Goal: Information Seeking & Learning: Learn about a topic

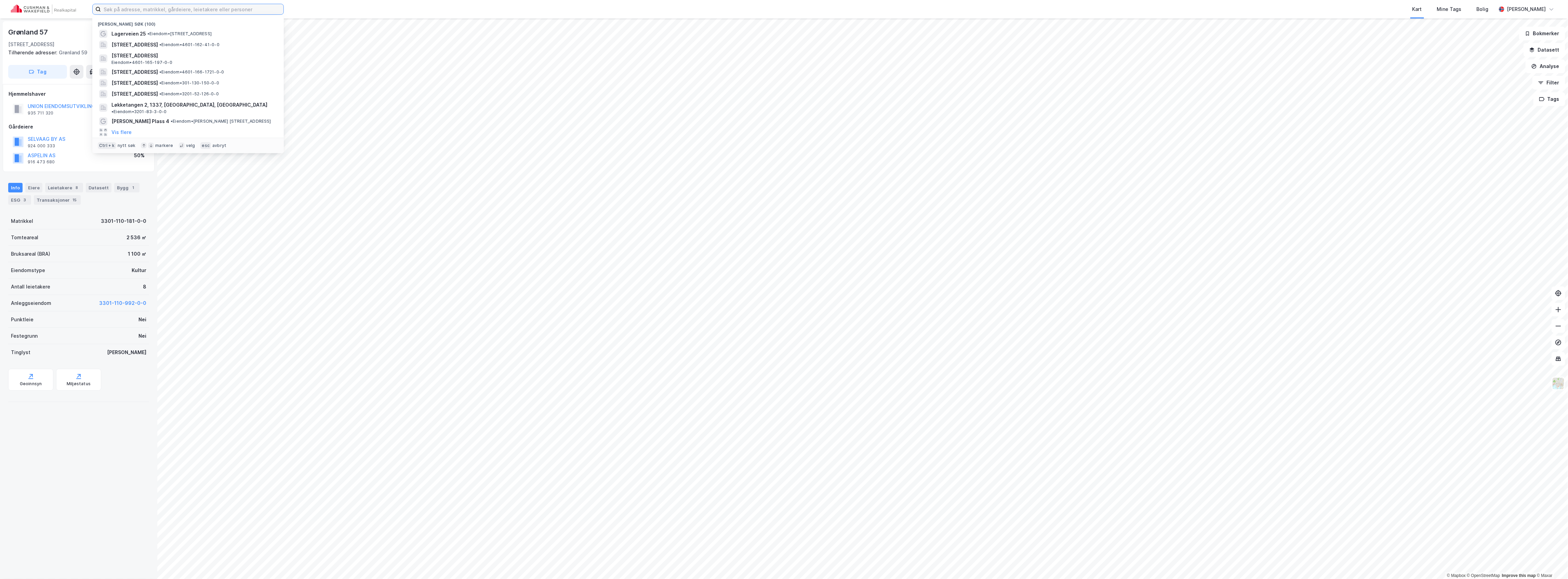
click at [172, 11] on input at bounding box center [192, 9] width 183 height 10
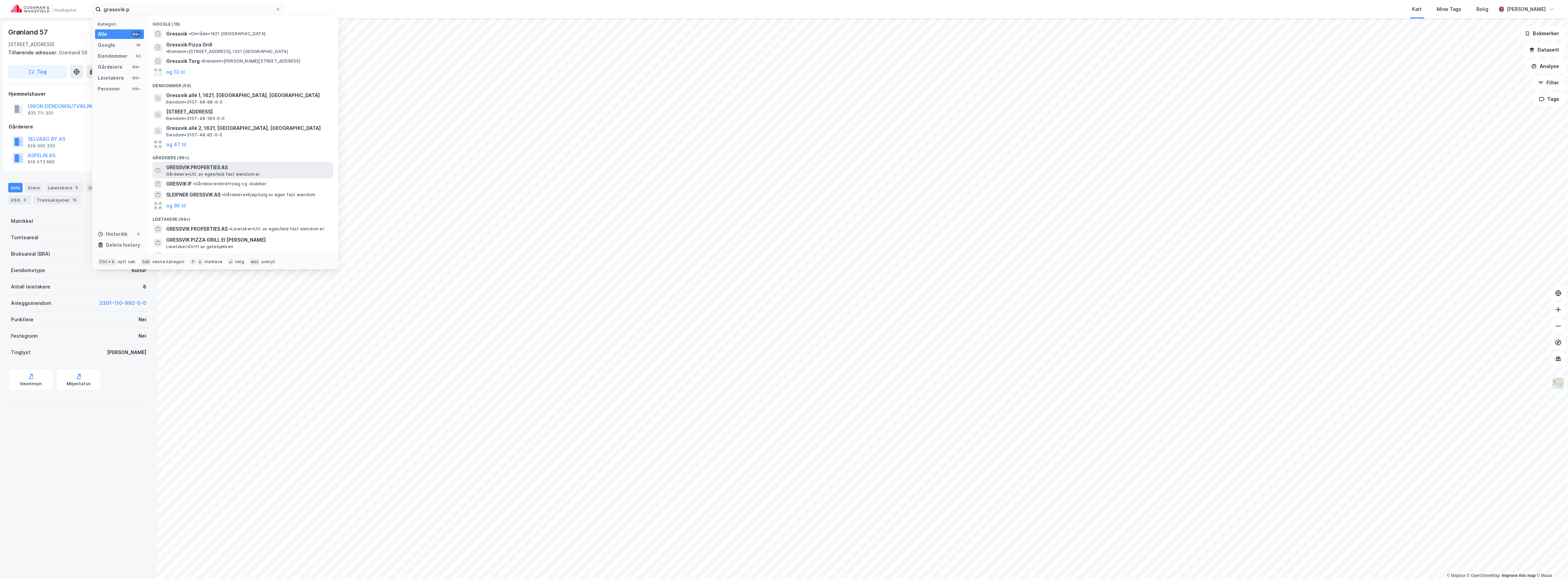
click at [213, 166] on span "GRESSVIK PROPERTIES AS" at bounding box center [248, 167] width 164 height 9
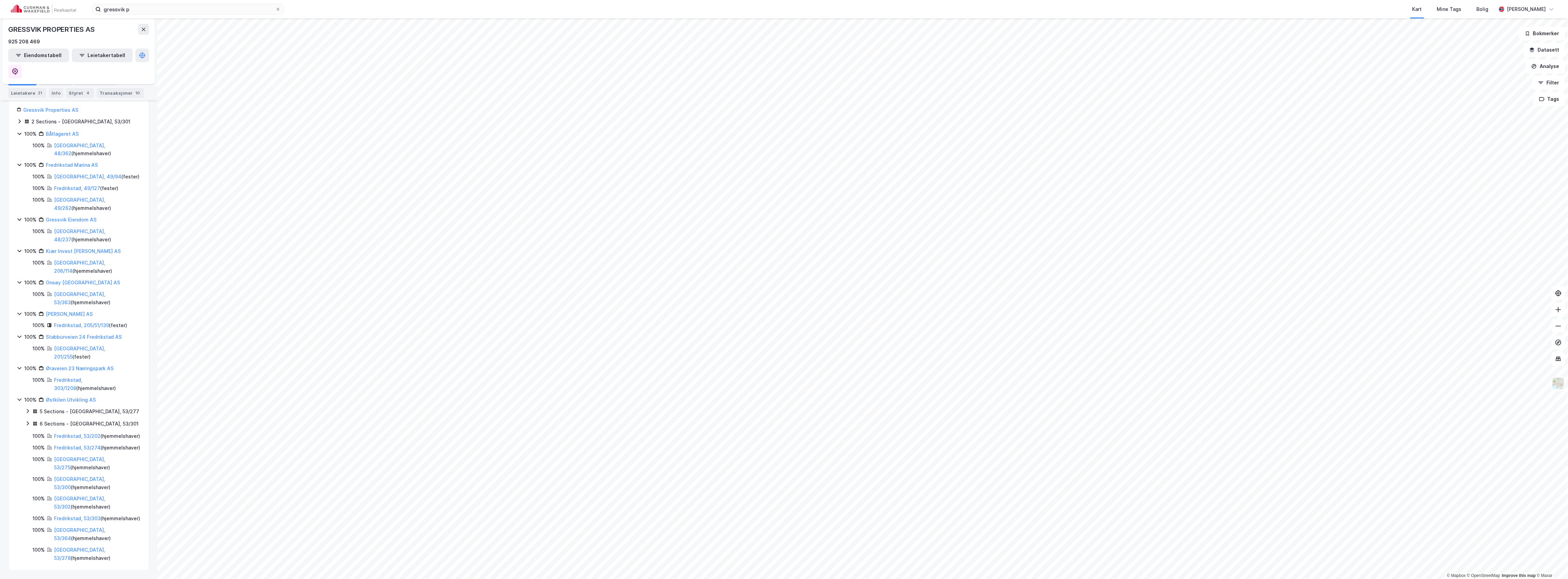
scroll to position [106, 0]
click at [60, 78] on div "Aksjonærer" at bounding box center [55, 81] width 32 height 9
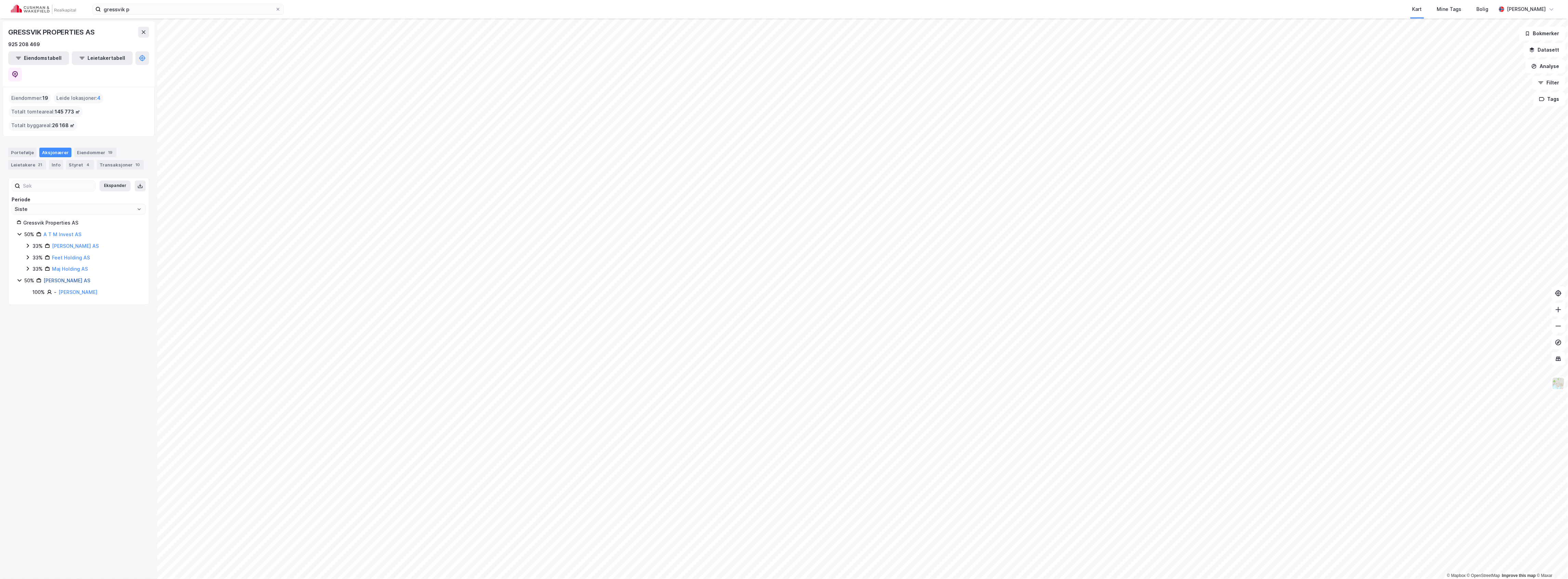
click at [70, 277] on link "[PERSON_NAME] AS" at bounding box center [67, 280] width 47 height 5
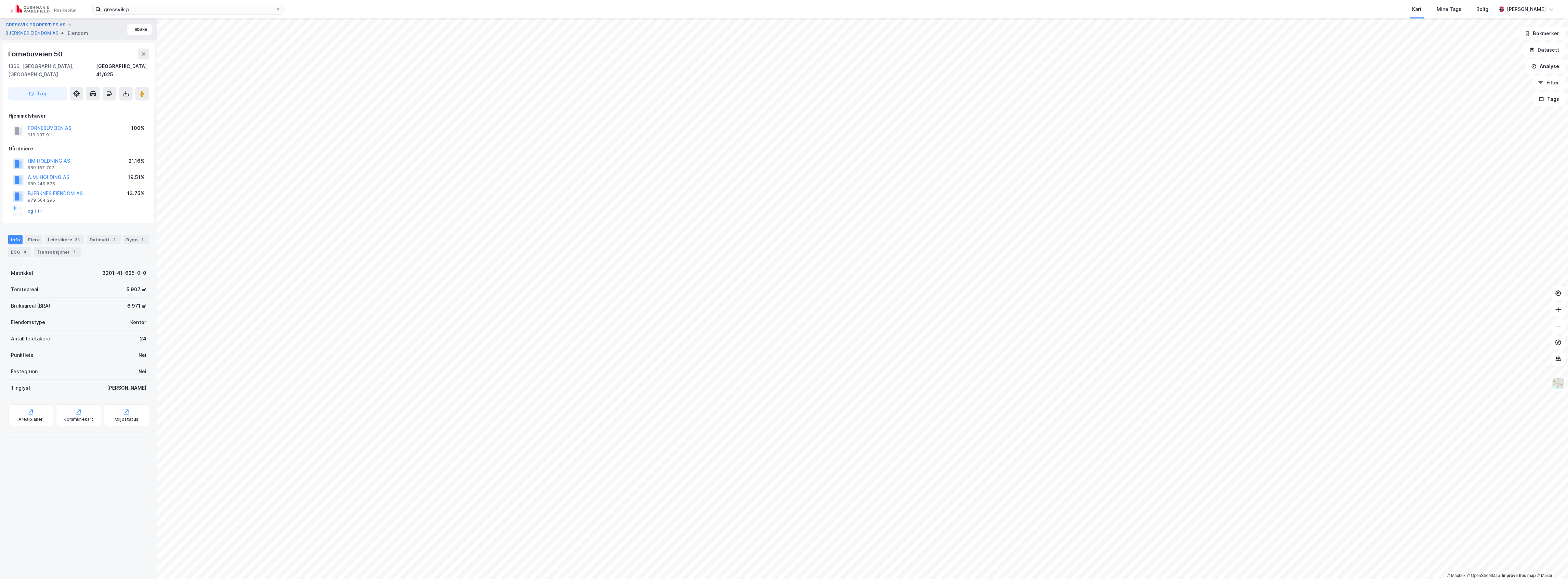
click at [0, 0] on button "og 1 til" at bounding box center [0, 0] width 0 height 0
click at [0, 0] on button "A.M. HOLDING AS" at bounding box center [0, 0] width 0 height 0
click at [0, 0] on button "HM HOLDNING AS" at bounding box center [0, 0] width 0 height 0
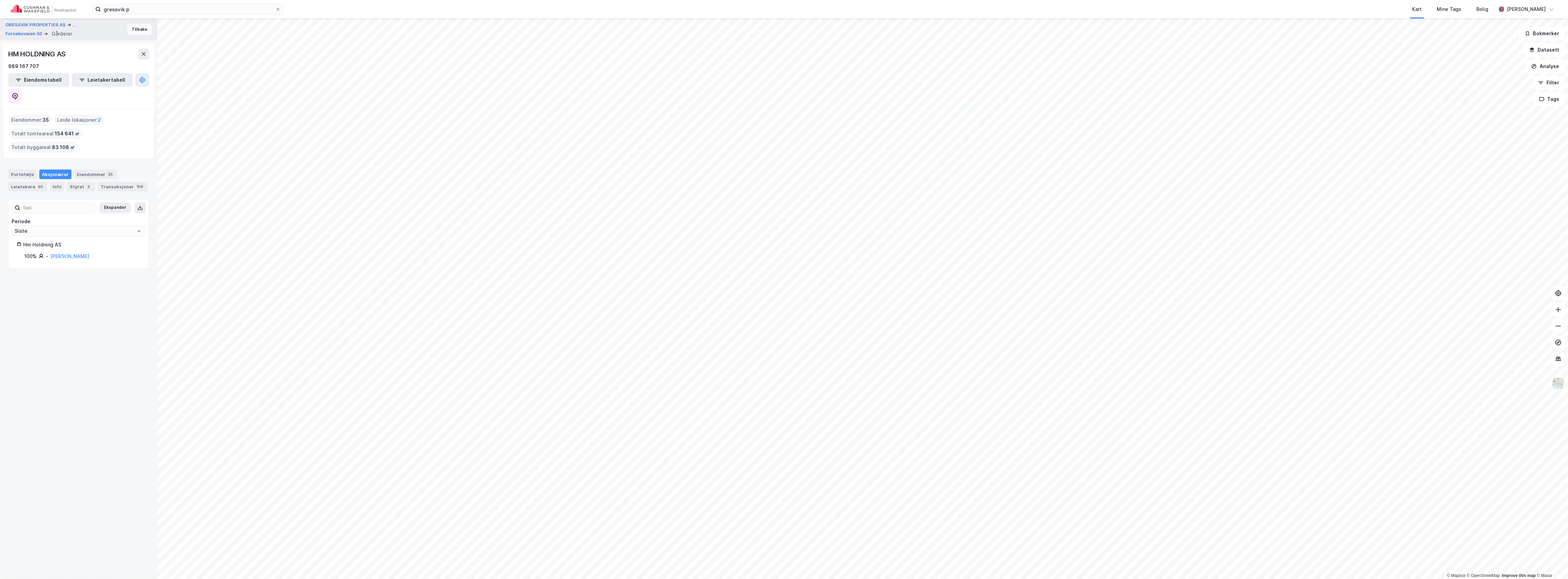
click at [135, 28] on button "Tilbake" at bounding box center [140, 30] width 25 height 11
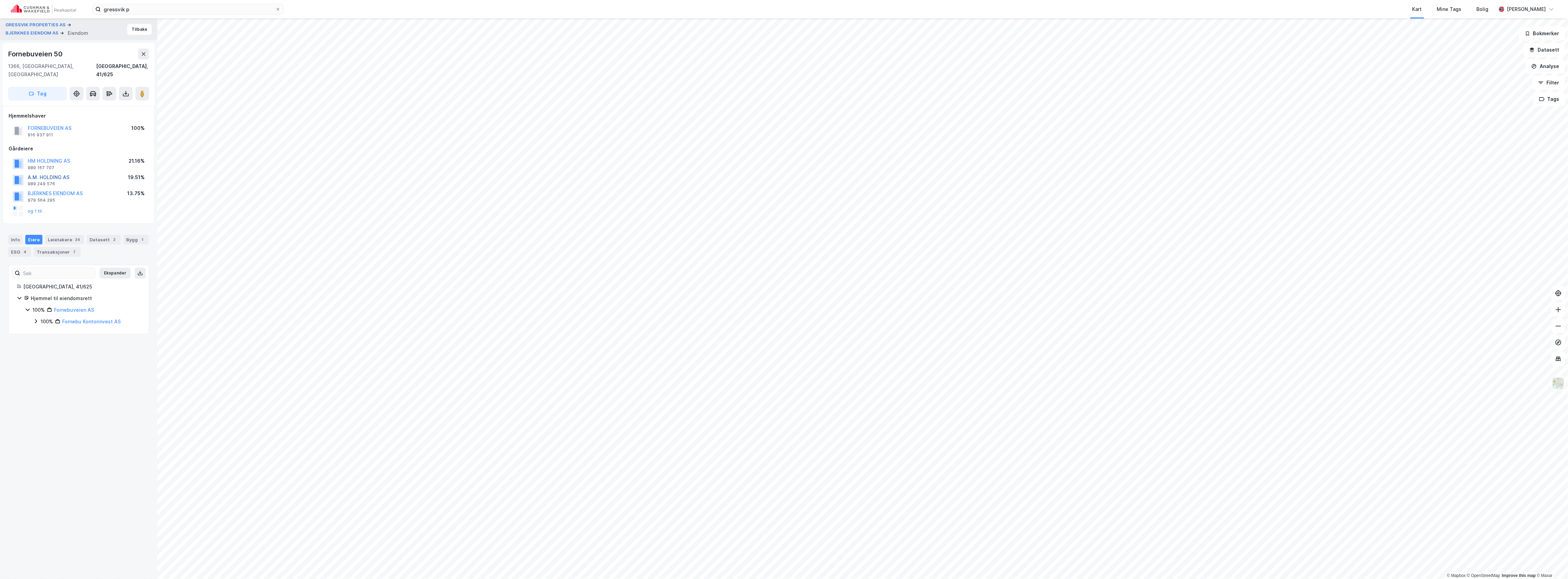
click at [0, 0] on button "A.M. HOLDING AS" at bounding box center [0, 0] width 0 height 0
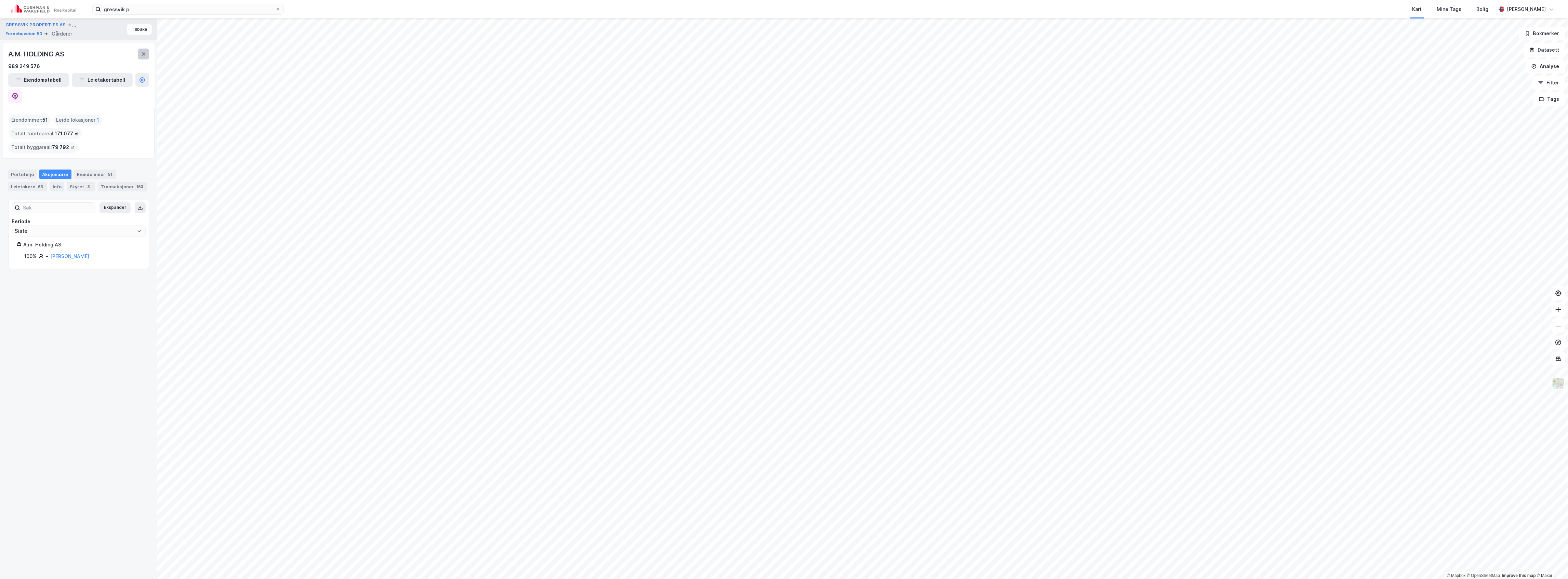
click at [147, 55] on button at bounding box center [144, 54] width 11 height 11
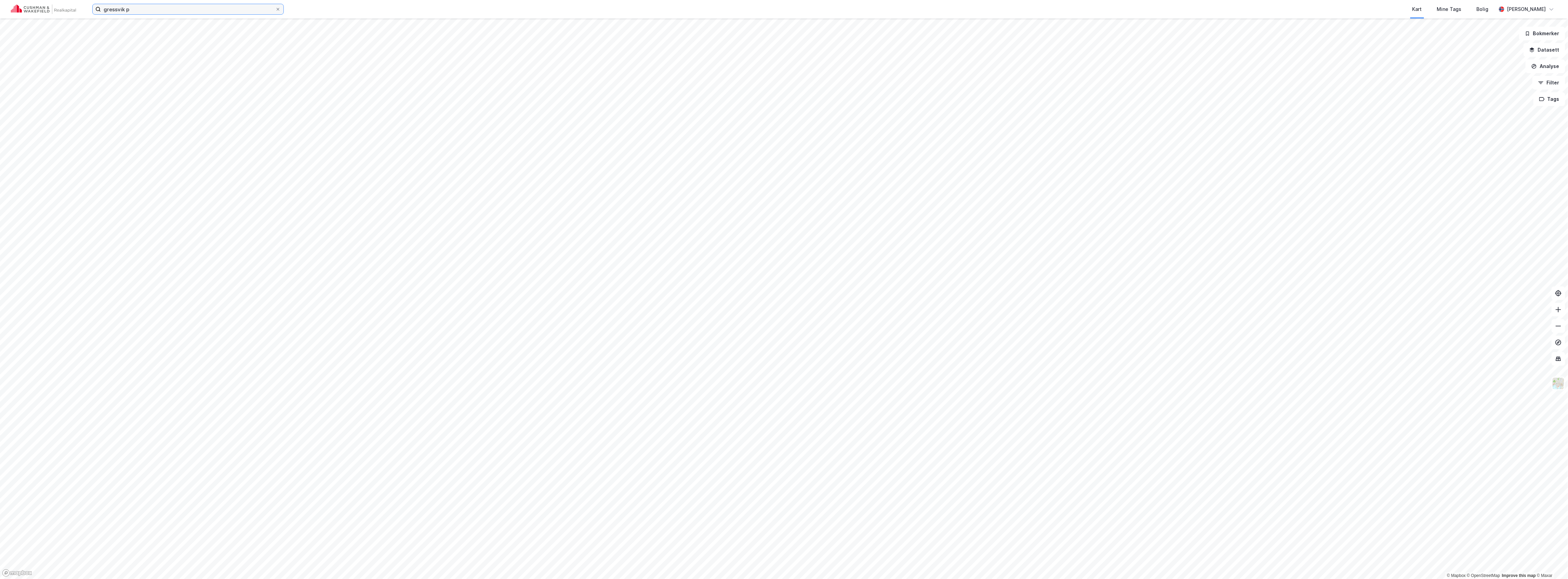
click at [143, 10] on input "gressvik p" at bounding box center [188, 9] width 174 height 10
click at [150, 27] on div "[PERSON_NAME] søk (100)" at bounding box center [188, 23] width 191 height 12
click at [150, 31] on span "GRESSVIK PROPERTIES AS" at bounding box center [141, 33] width 61 height 9
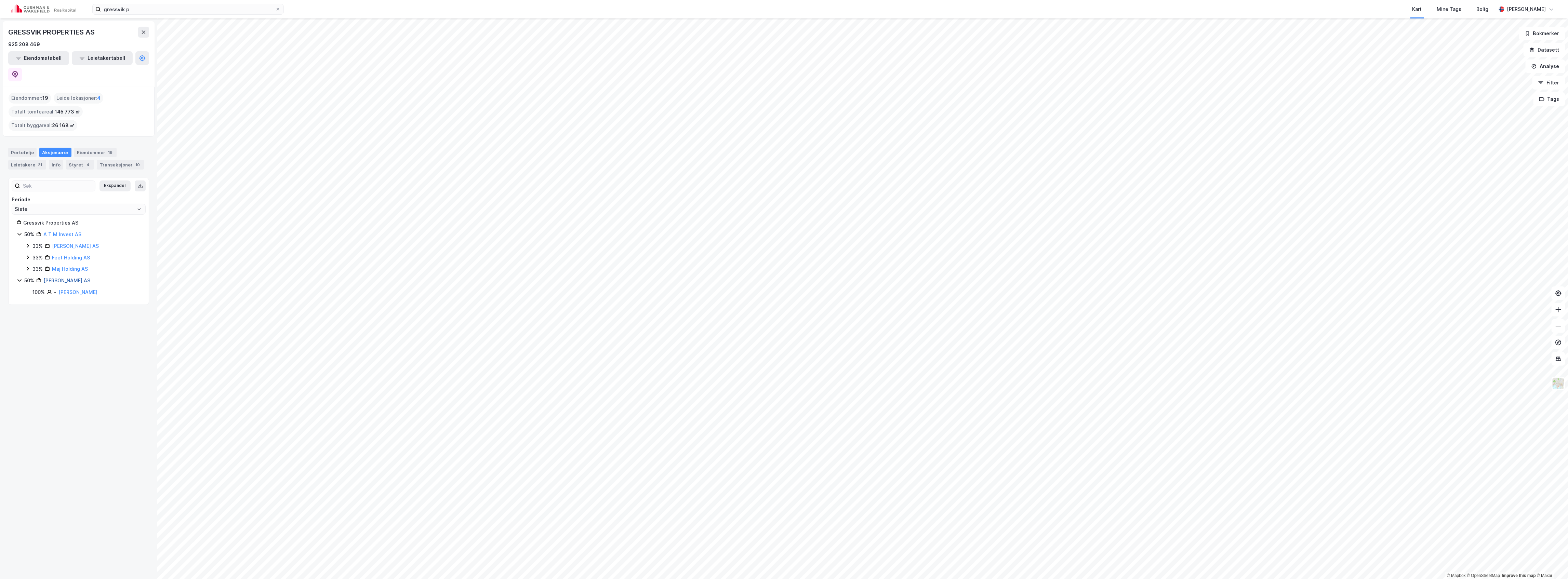
click at [70, 277] on link "[PERSON_NAME] AS" at bounding box center [67, 280] width 47 height 5
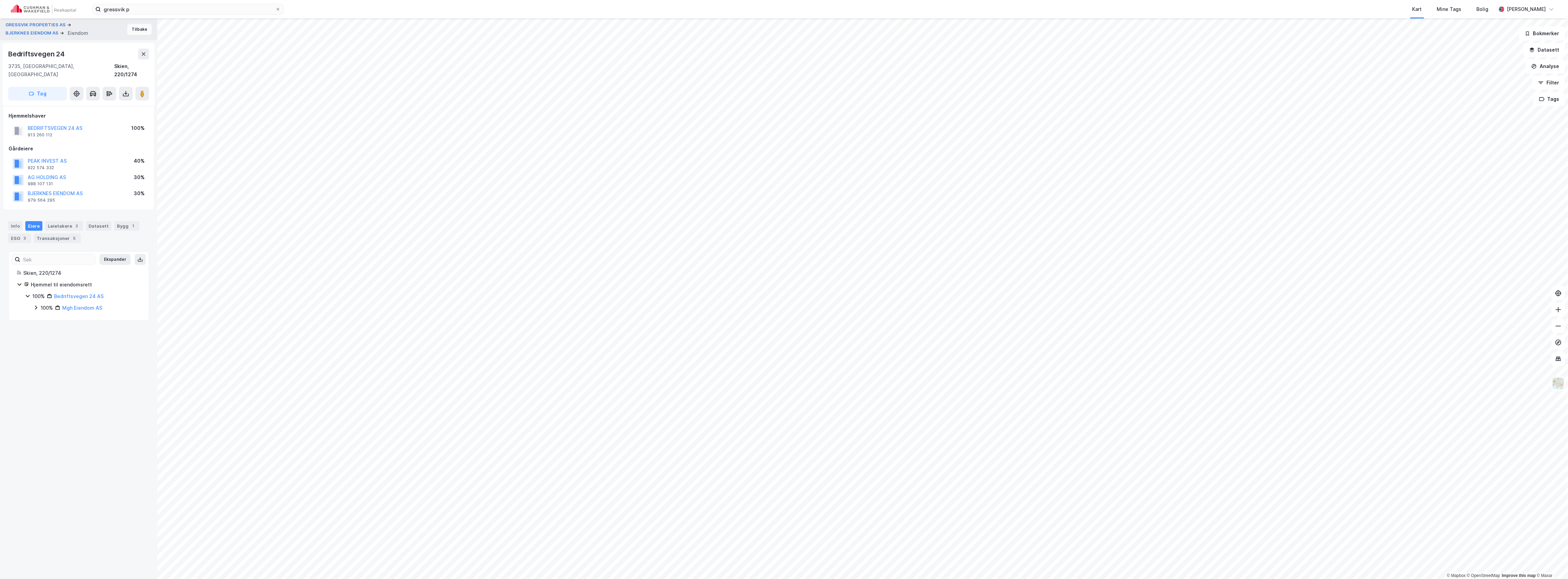
click at [131, 29] on button "Tilbake" at bounding box center [140, 30] width 25 height 11
click at [0, 0] on button "PEAK INVEST AS" at bounding box center [0, 0] width 0 height 0
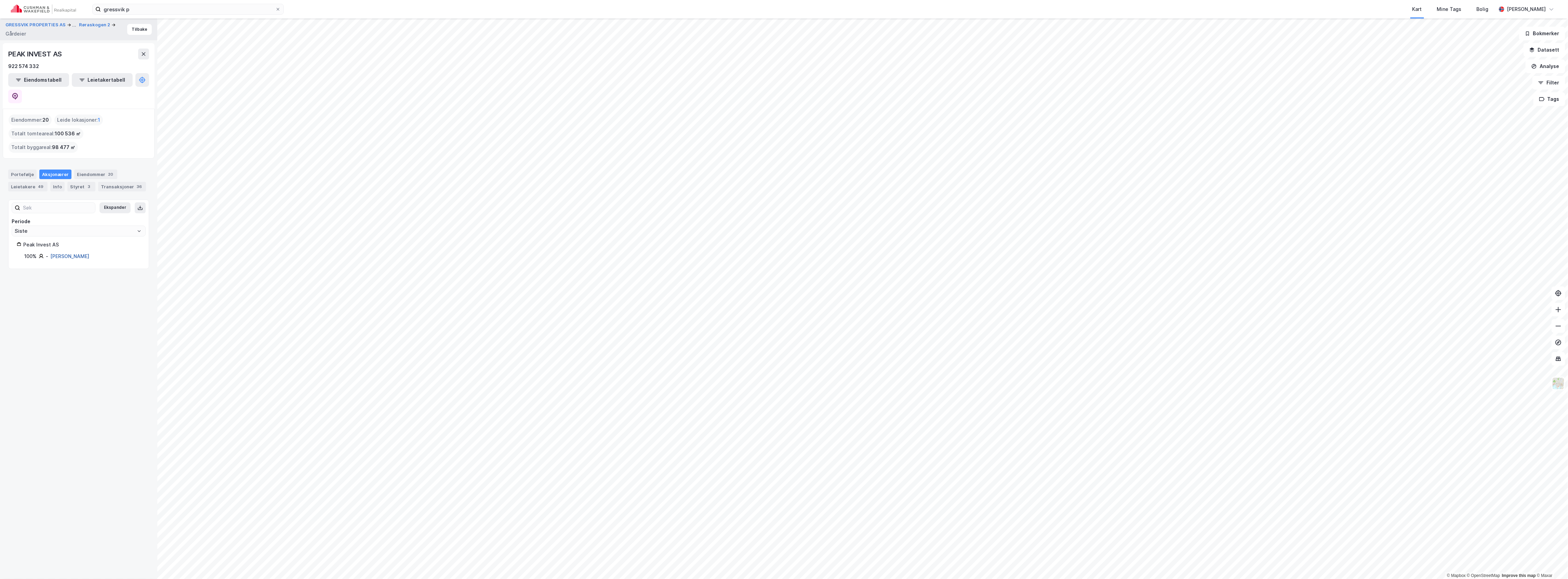
click at [71, 253] on link "[PERSON_NAME]" at bounding box center [70, 256] width 39 height 5
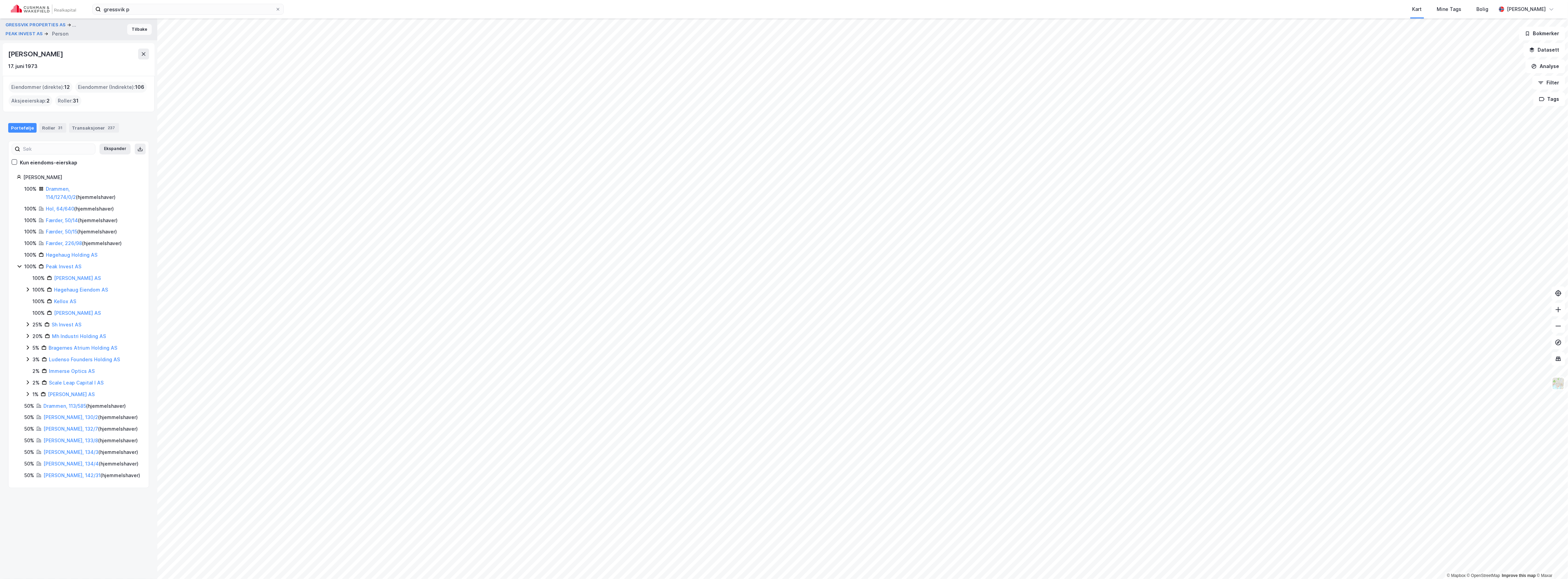
click at [134, 28] on button "Tilbake" at bounding box center [140, 30] width 25 height 11
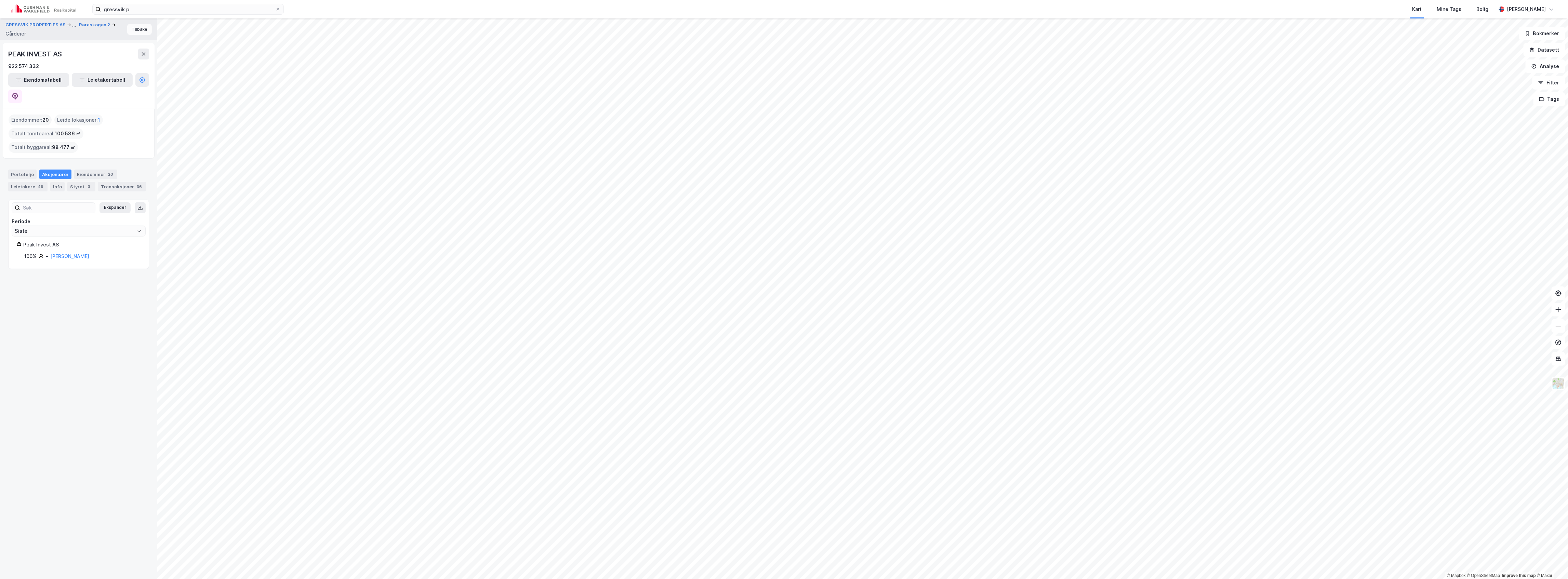
click at [139, 27] on button "Tilbake" at bounding box center [140, 30] width 25 height 11
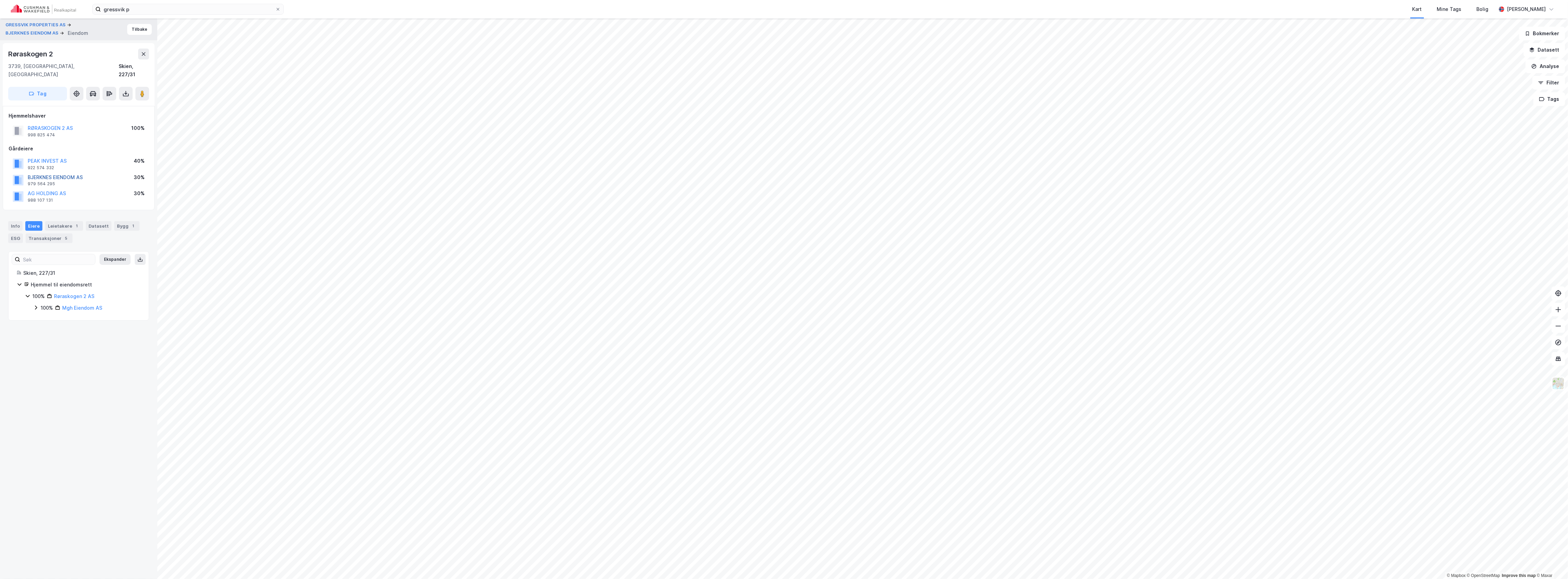
click at [0, 0] on button "BJERKNES EIENDOM AS" at bounding box center [0, 0] width 0 height 0
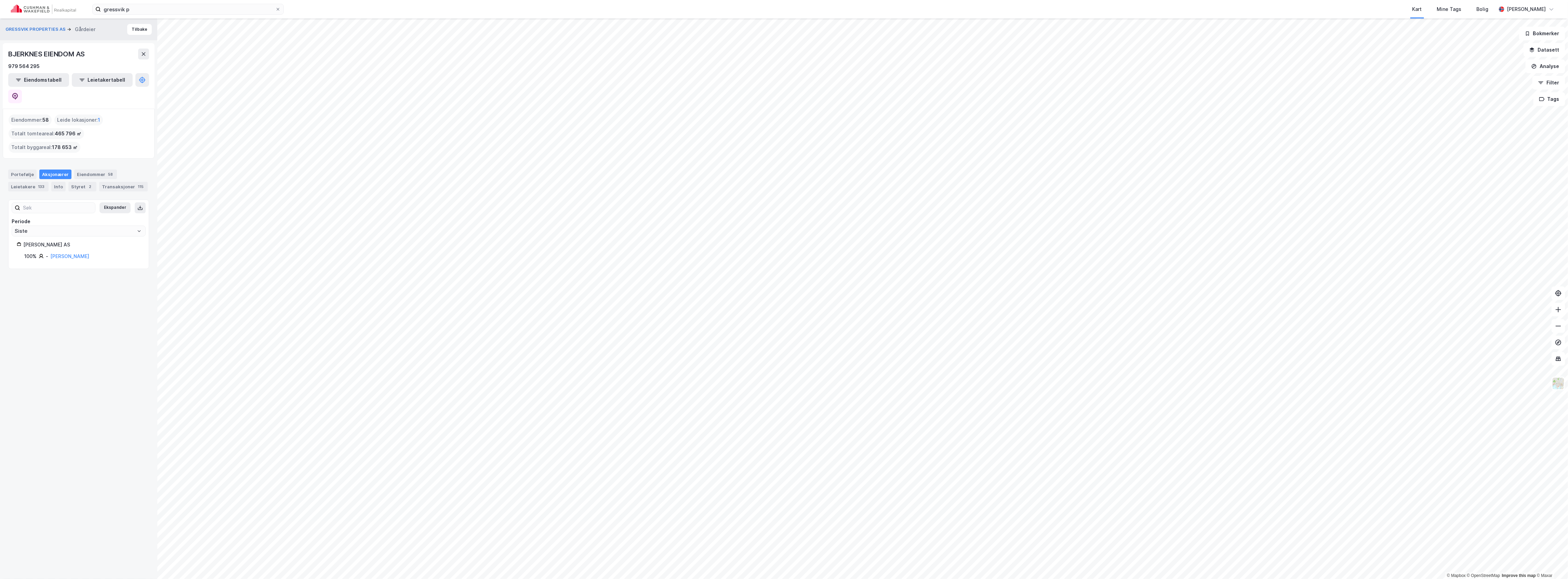
click at [26, 114] on div "Eiendommer : 58" at bounding box center [30, 120] width 43 height 11
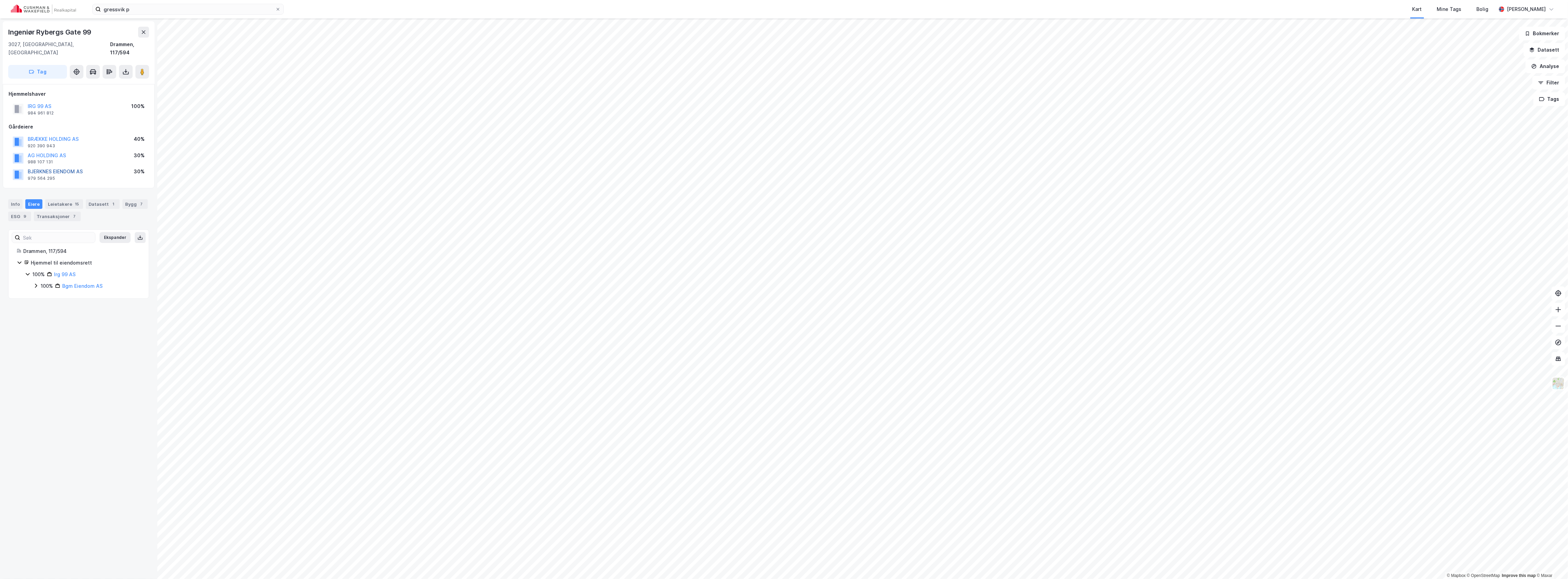
click at [0, 0] on button "BJERKNES EIENDOM AS" at bounding box center [0, 0] width 0 height 0
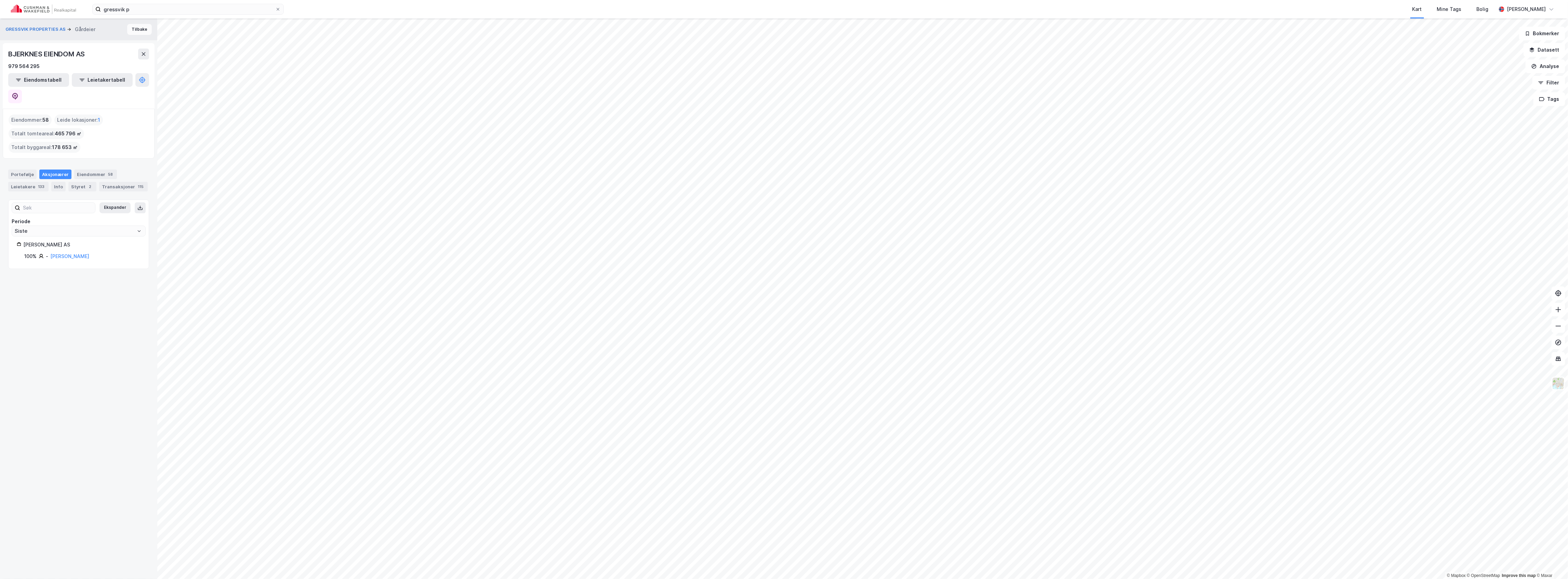
click at [134, 26] on button "Tilbake" at bounding box center [140, 30] width 25 height 11
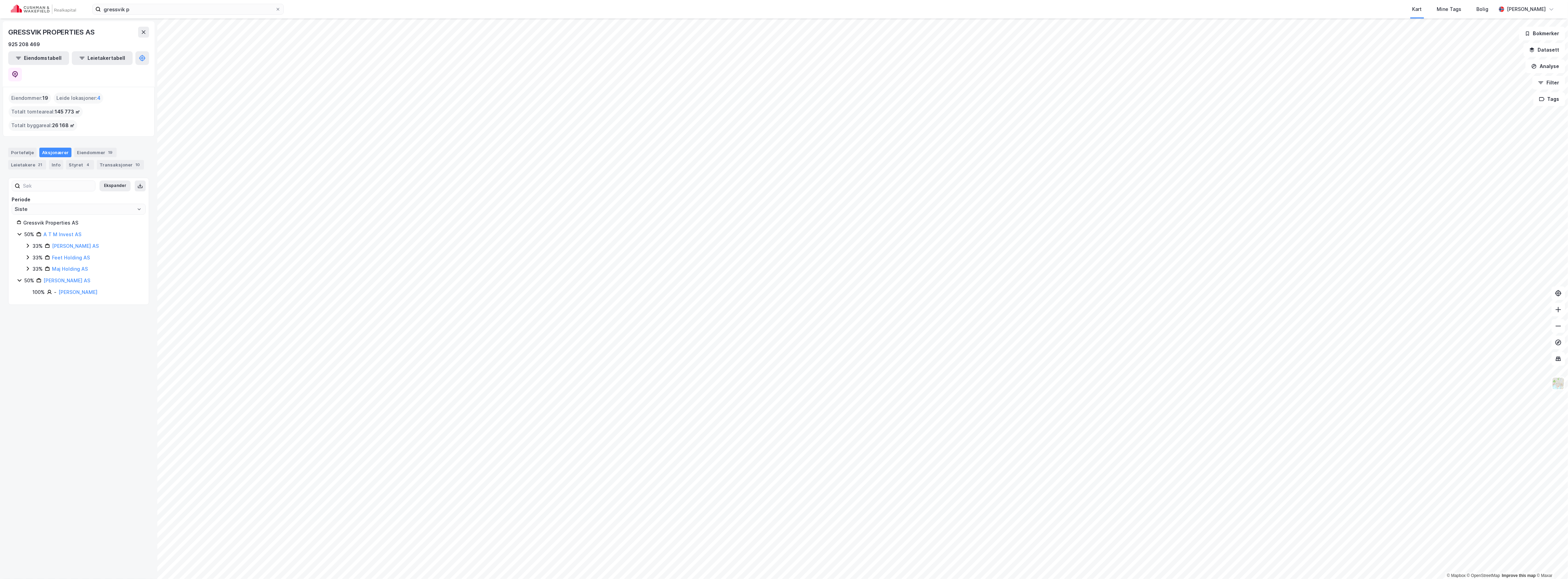
click at [71, 277] on link "[PERSON_NAME] AS" at bounding box center [67, 280] width 47 height 5
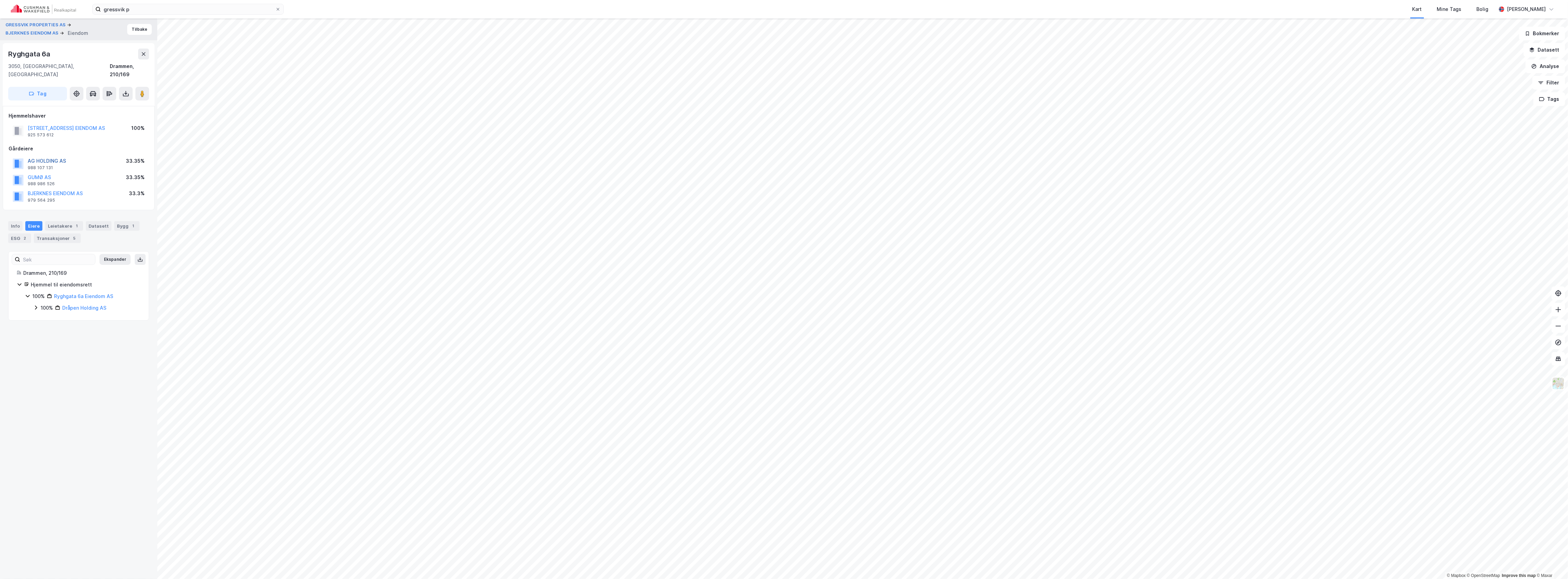
click at [0, 0] on button "AG HOLDING AS" at bounding box center [0, 0] width 0 height 0
click at [0, 0] on button "BJERKNES EIENDOM AS" at bounding box center [0, 0] width 0 height 0
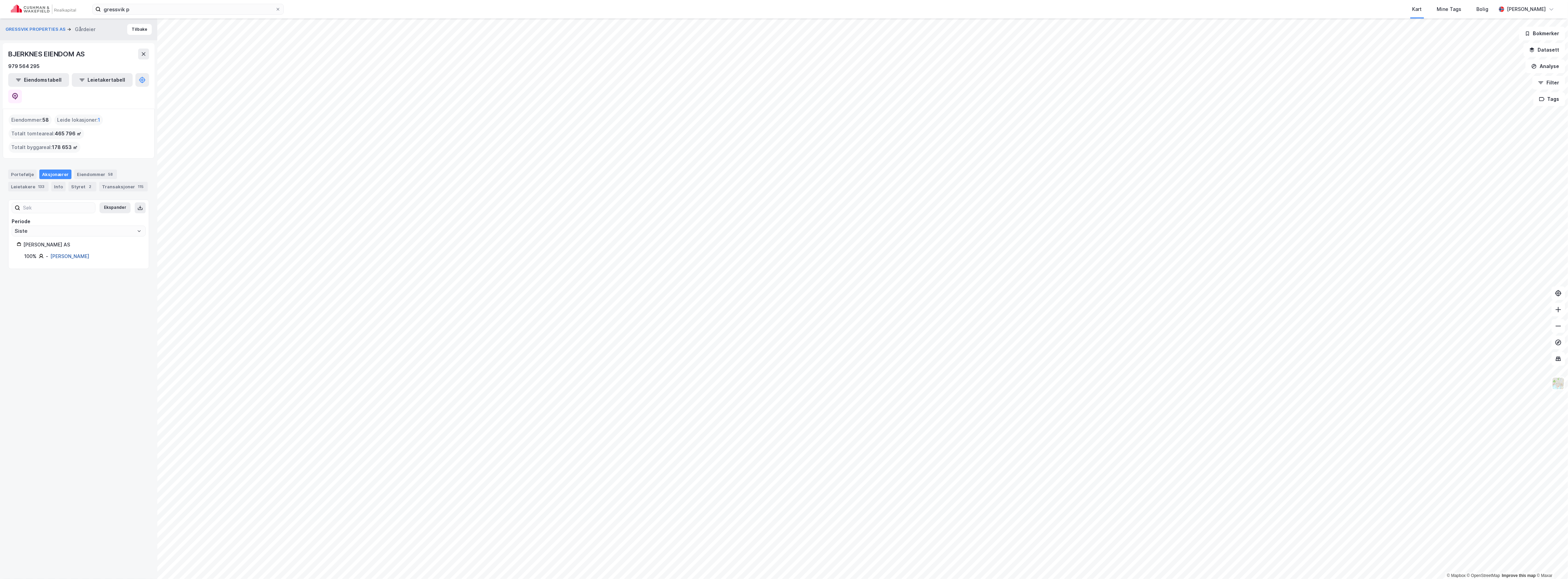
click at [64, 253] on link "[PERSON_NAME]" at bounding box center [70, 256] width 39 height 5
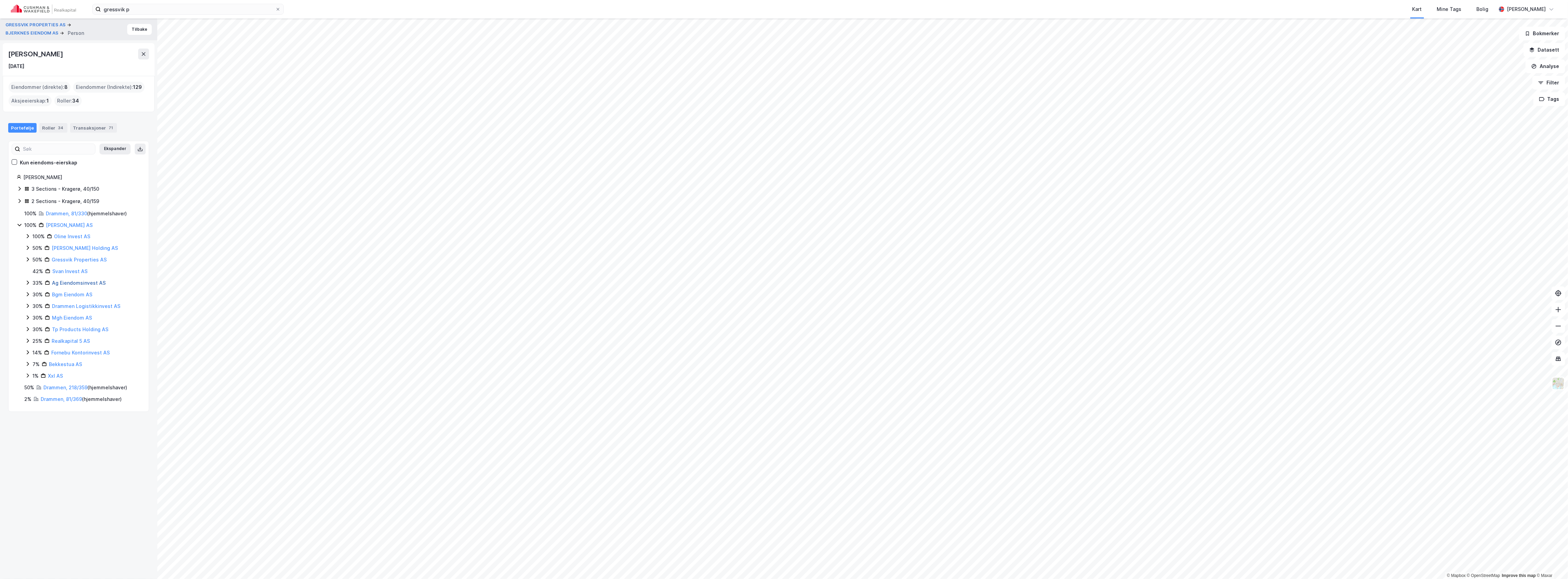
click at [74, 282] on link "Ag Eiendomsinvest AS" at bounding box center [78, 282] width 54 height 5
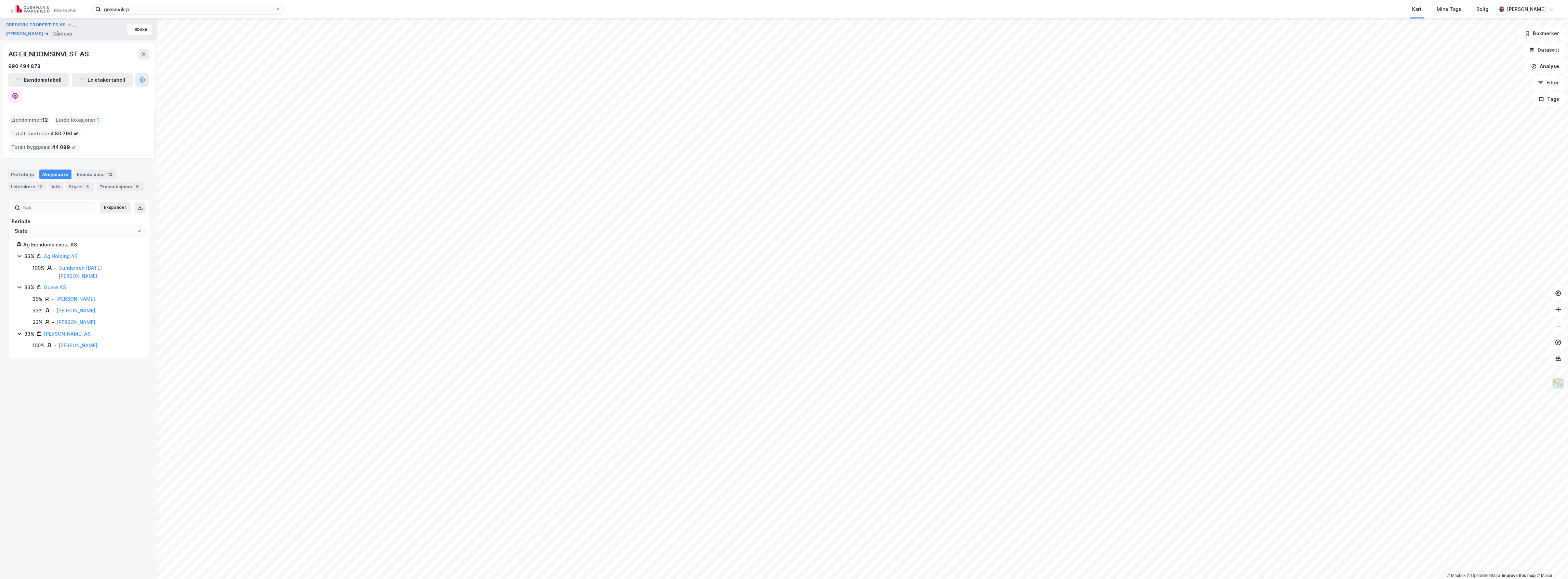
drag, startPoint x: 63, startPoint y: 309, endPoint x: 82, endPoint y: 307, distance: 19.1
click at [64, 331] on link "[PERSON_NAME] AS" at bounding box center [67, 333] width 47 height 5
click at [47, 241] on div "[PERSON_NAME] AS" at bounding box center [82, 245] width 117 height 9
click at [24, 169] on div "Portefølje" at bounding box center [23, 174] width 29 height 9
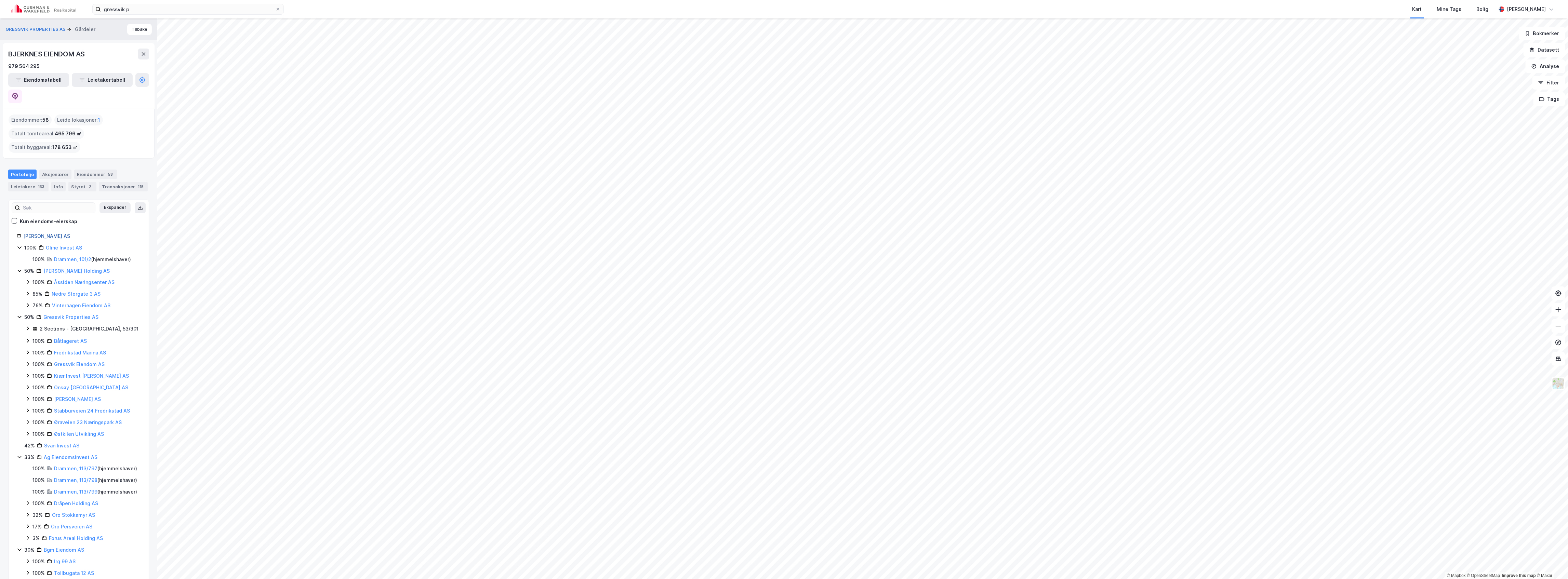
click at [52, 233] on link "[PERSON_NAME] AS" at bounding box center [47, 235] width 47 height 5
click at [44, 233] on link "[PERSON_NAME] AS" at bounding box center [47, 235] width 47 height 5
click at [39, 233] on link "[PERSON_NAME] AS" at bounding box center [47, 235] width 47 height 5
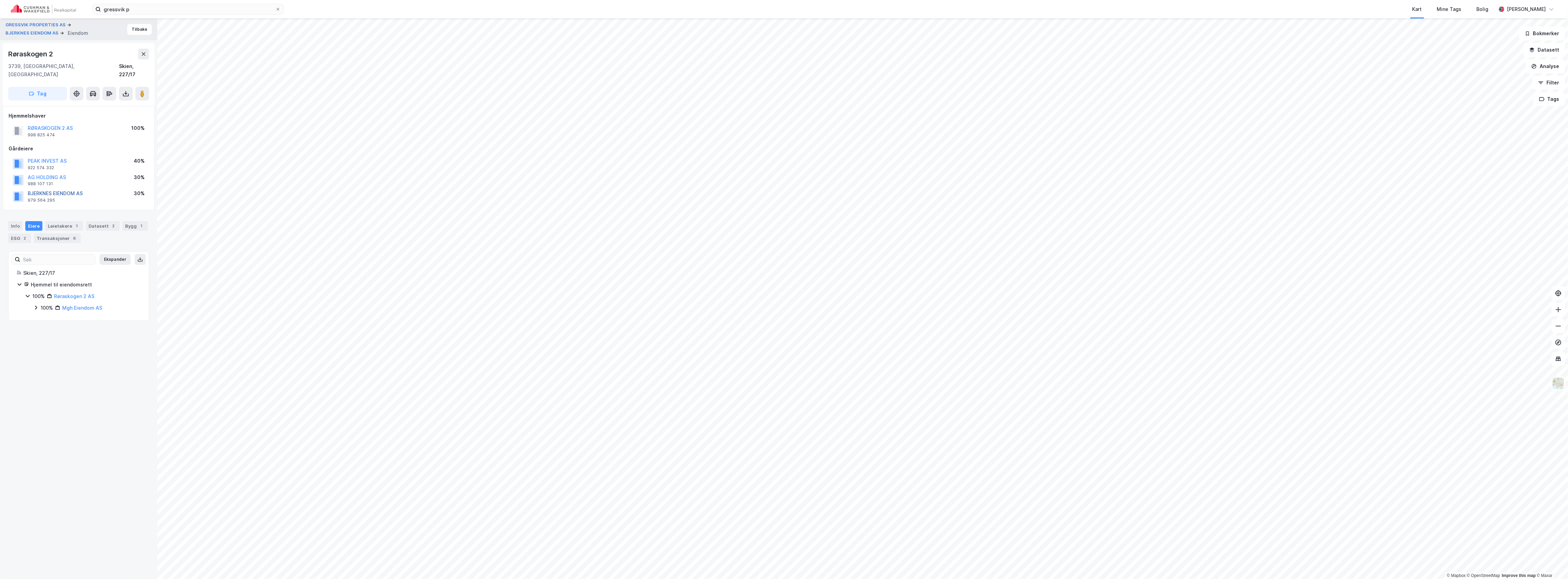
click at [0, 0] on button "BJERKNES EIENDOM AS" at bounding box center [0, 0] width 0 height 0
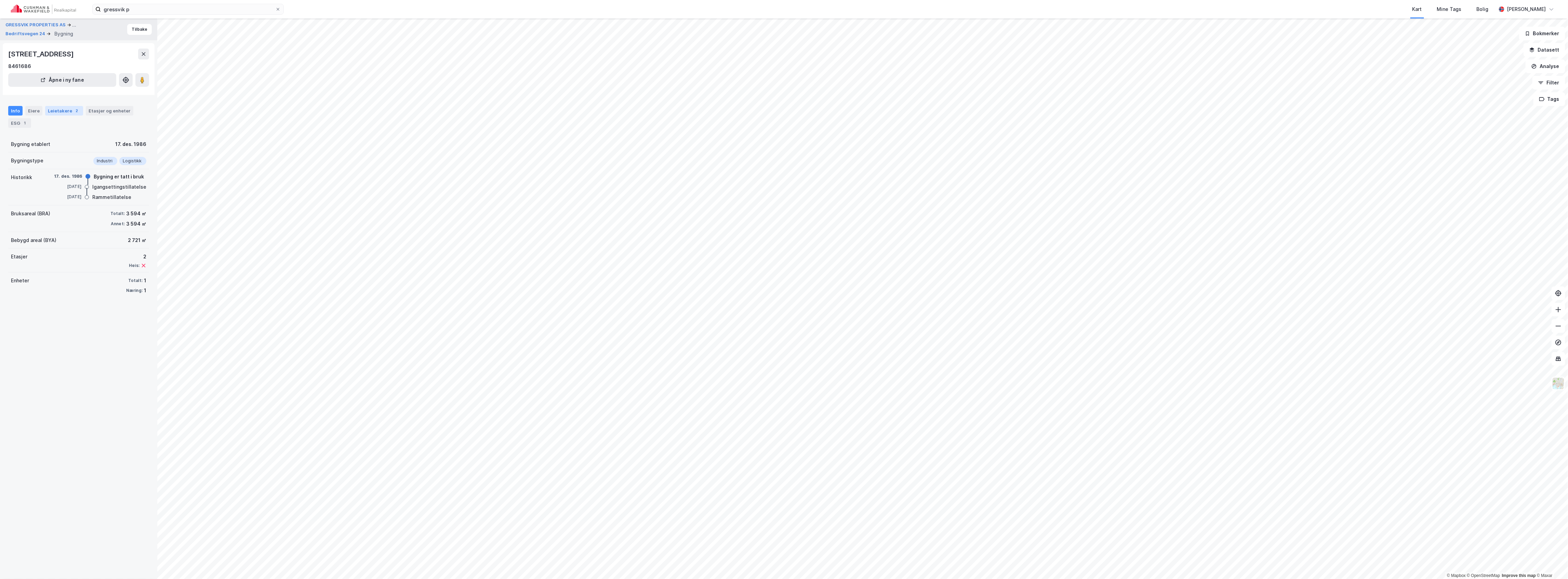
click at [60, 110] on div "Leietakere 2" at bounding box center [64, 110] width 38 height 9
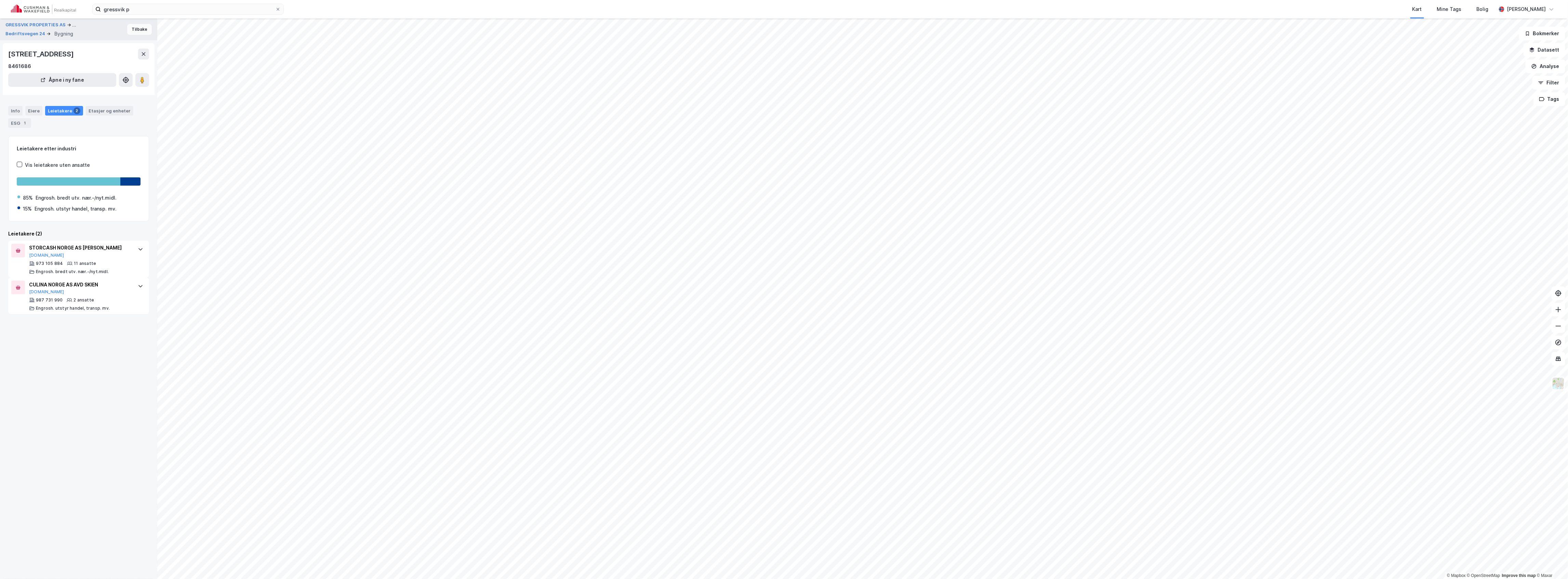
click at [136, 27] on button "Tilbake" at bounding box center [140, 30] width 25 height 11
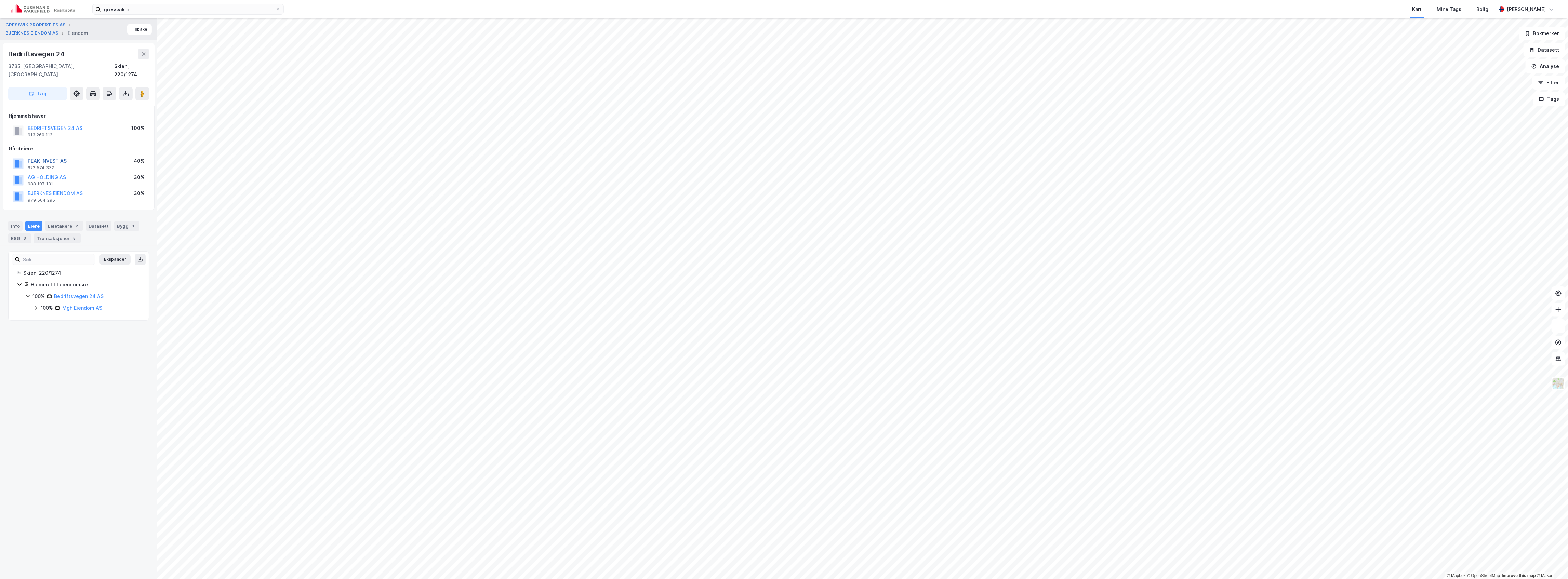
click at [0, 0] on button "PEAK INVEST AS" at bounding box center [0, 0] width 0 height 0
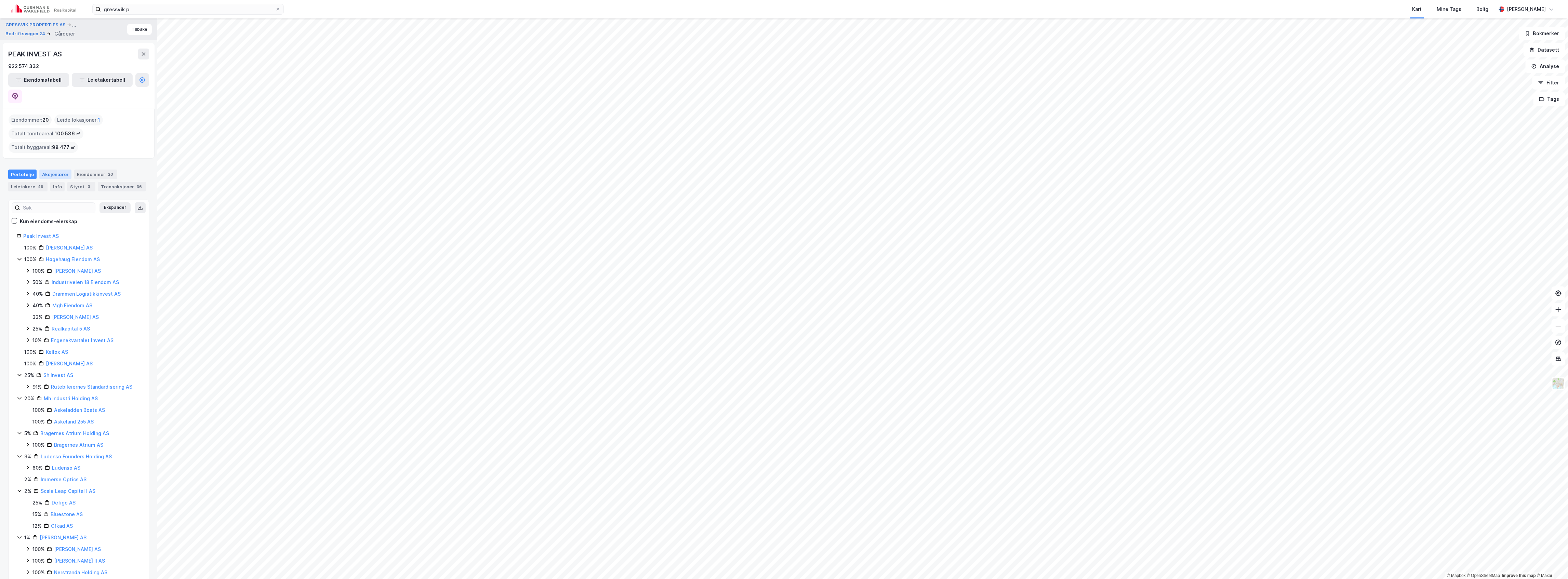
click at [46, 169] on div "Aksjonærer" at bounding box center [55, 174] width 32 height 9
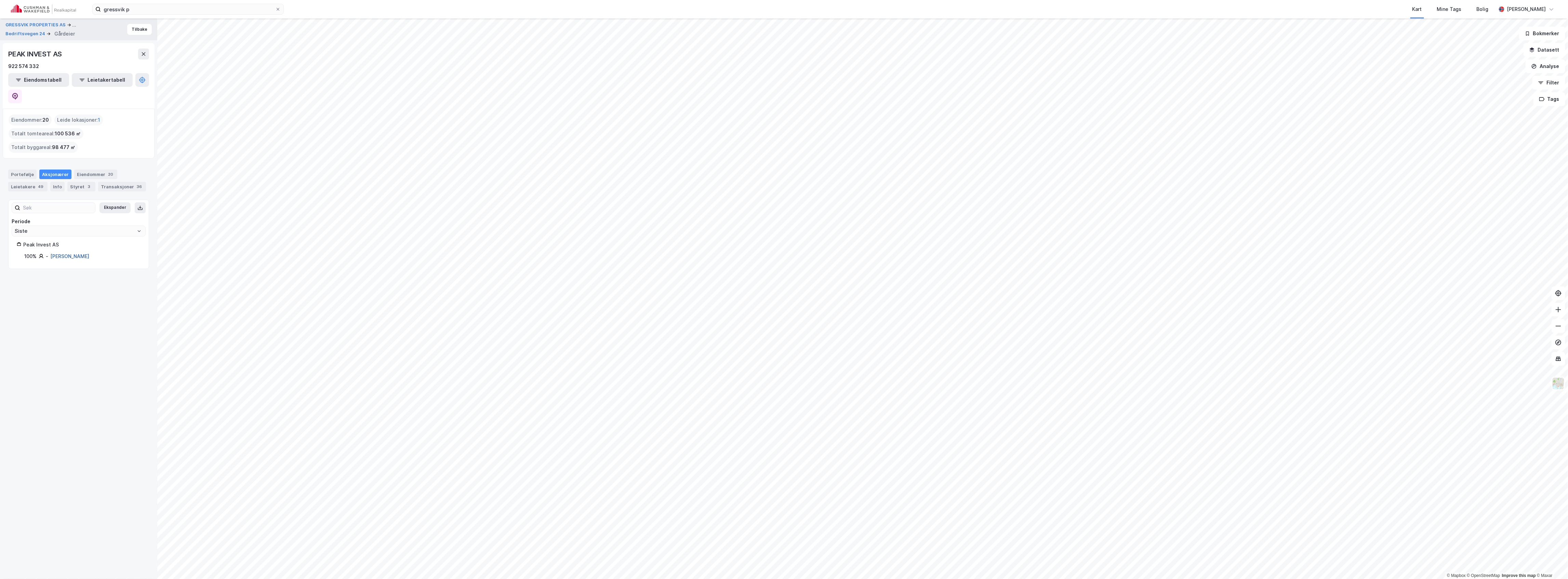
drag, startPoint x: 103, startPoint y: 239, endPoint x: 57, endPoint y: 242, distance: 46.1
click at [57, 253] on div "100% - [PERSON_NAME]" at bounding box center [82, 256] width 117 height 9
click at [99, 253] on div "100% - [PERSON_NAME]" at bounding box center [82, 256] width 117 height 9
click at [22, 169] on div "Portefølje" at bounding box center [23, 174] width 29 height 9
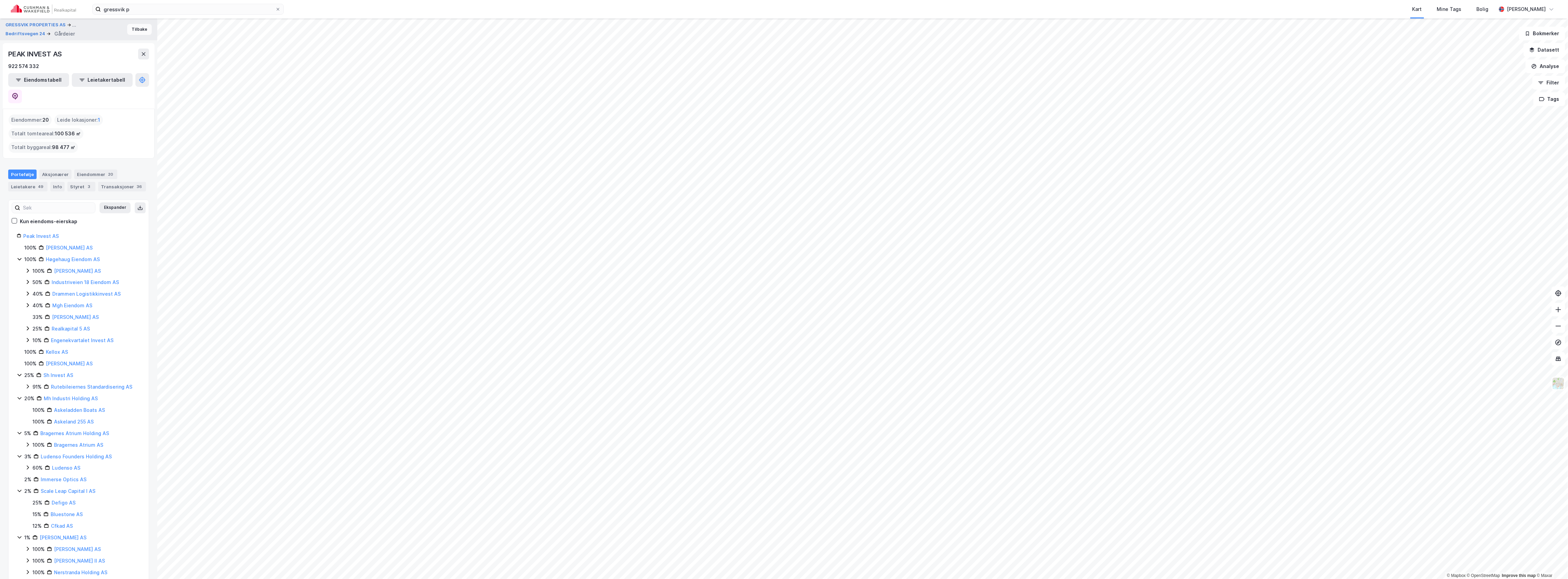
click at [133, 26] on button "Tilbake" at bounding box center [140, 30] width 25 height 11
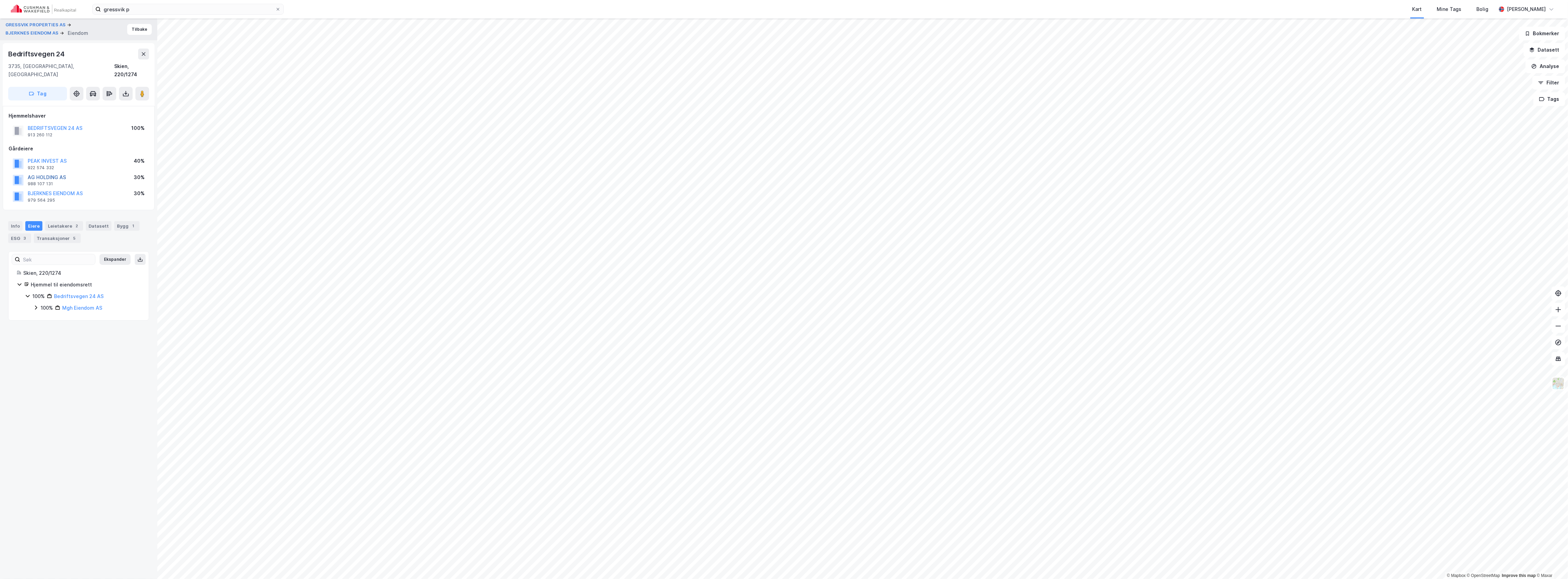
click at [0, 0] on button "AG HOLDING AS" at bounding box center [0, 0] width 0 height 0
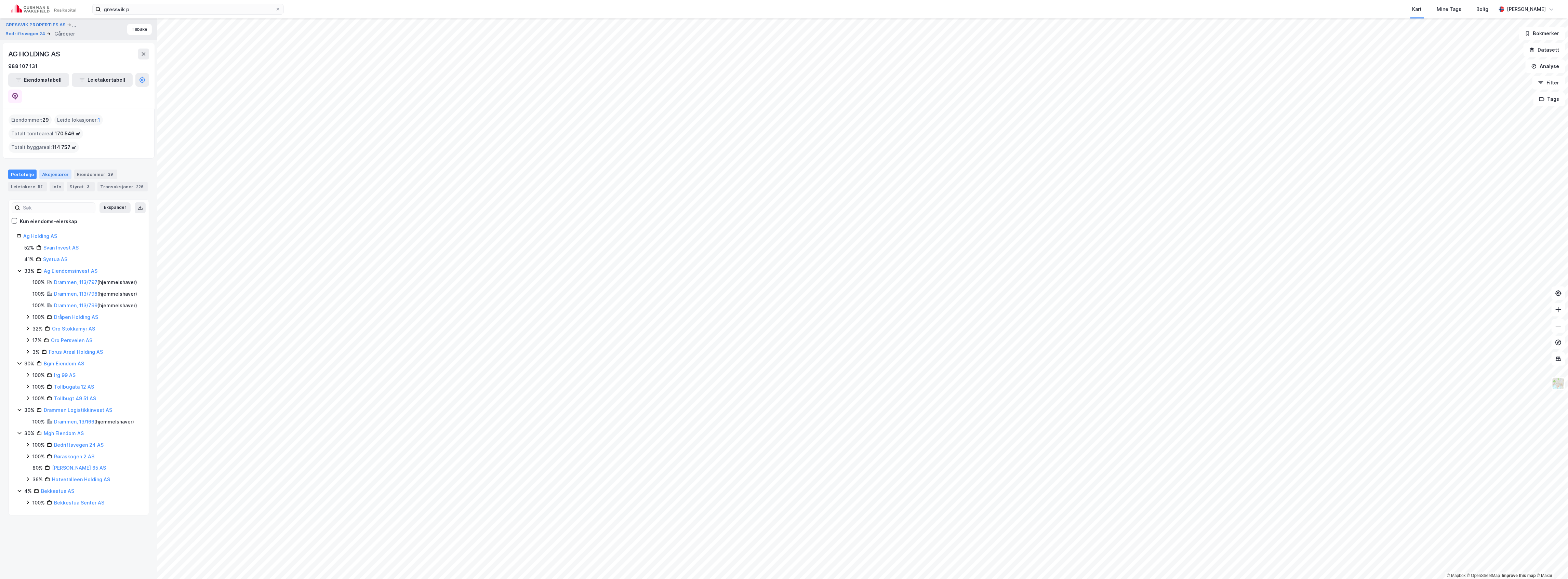
click at [53, 169] on div "Aksjonærer" at bounding box center [55, 174] width 32 height 9
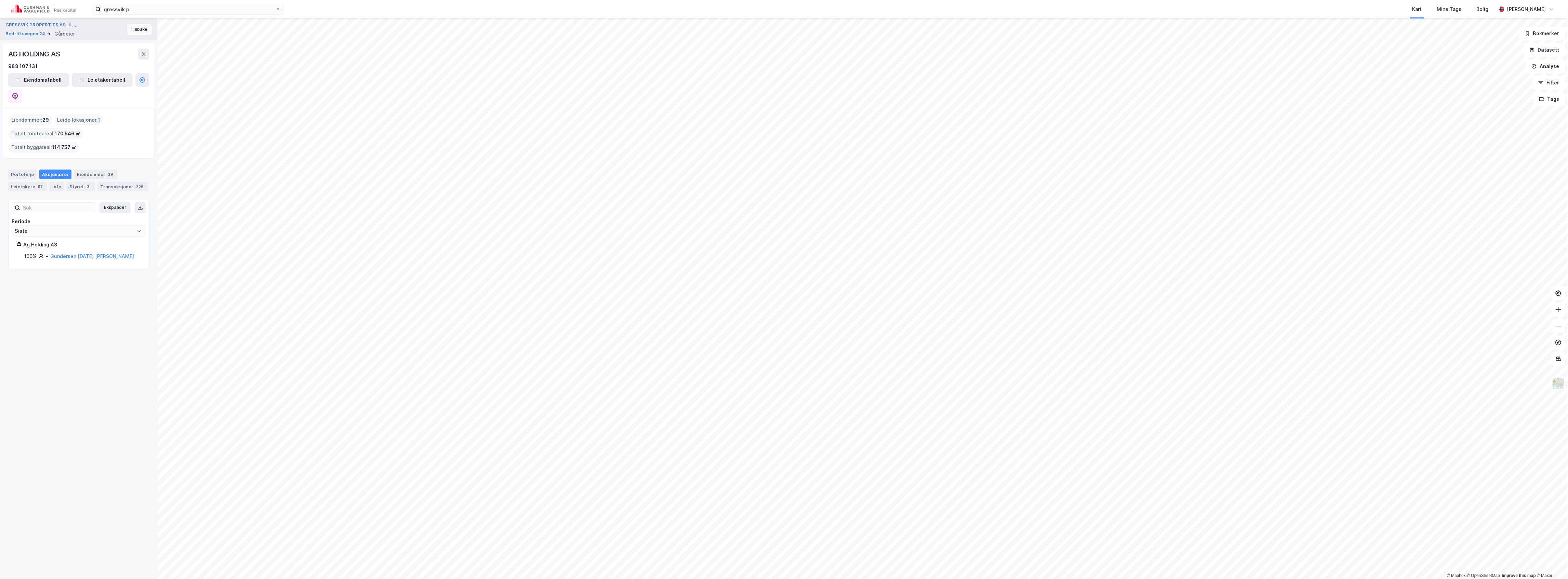
click at [133, 28] on button "Tilbake" at bounding box center [140, 30] width 25 height 11
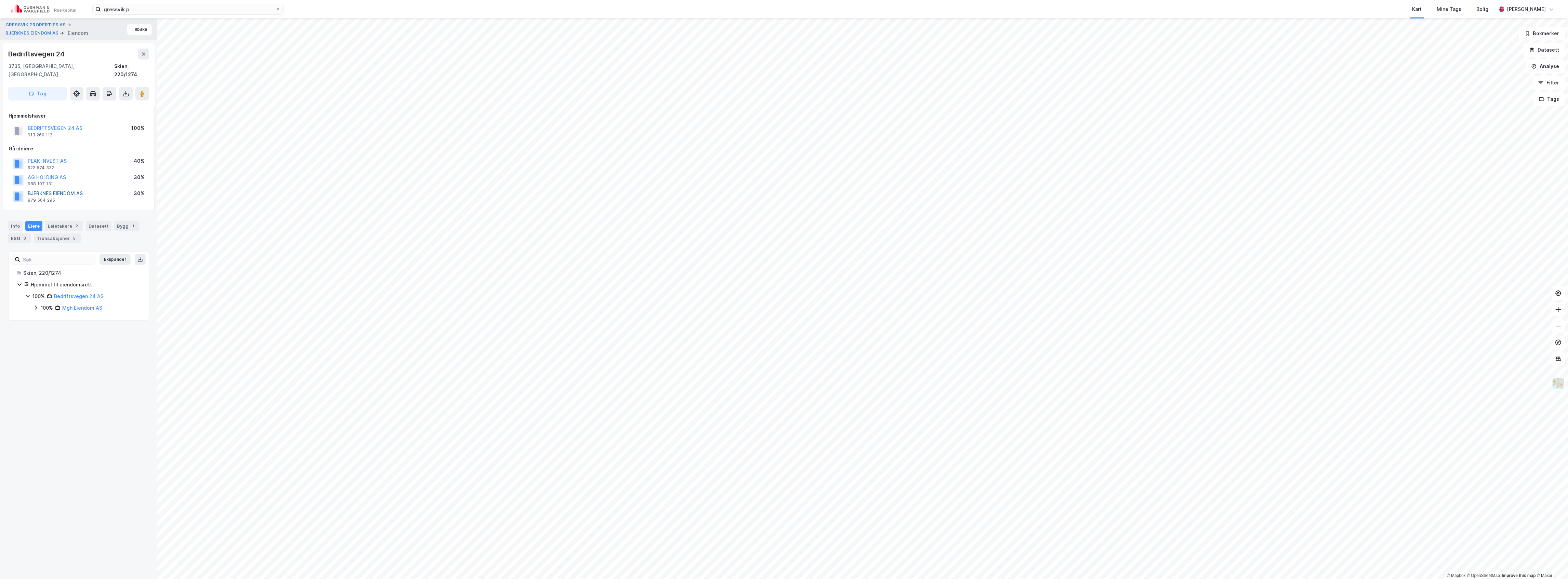
click at [0, 0] on button "BJERKNES EIENDOM AS" at bounding box center [0, 0] width 0 height 0
click at [0, 0] on button "OLINE INVEST AS" at bounding box center [0, 0] width 0 height 0
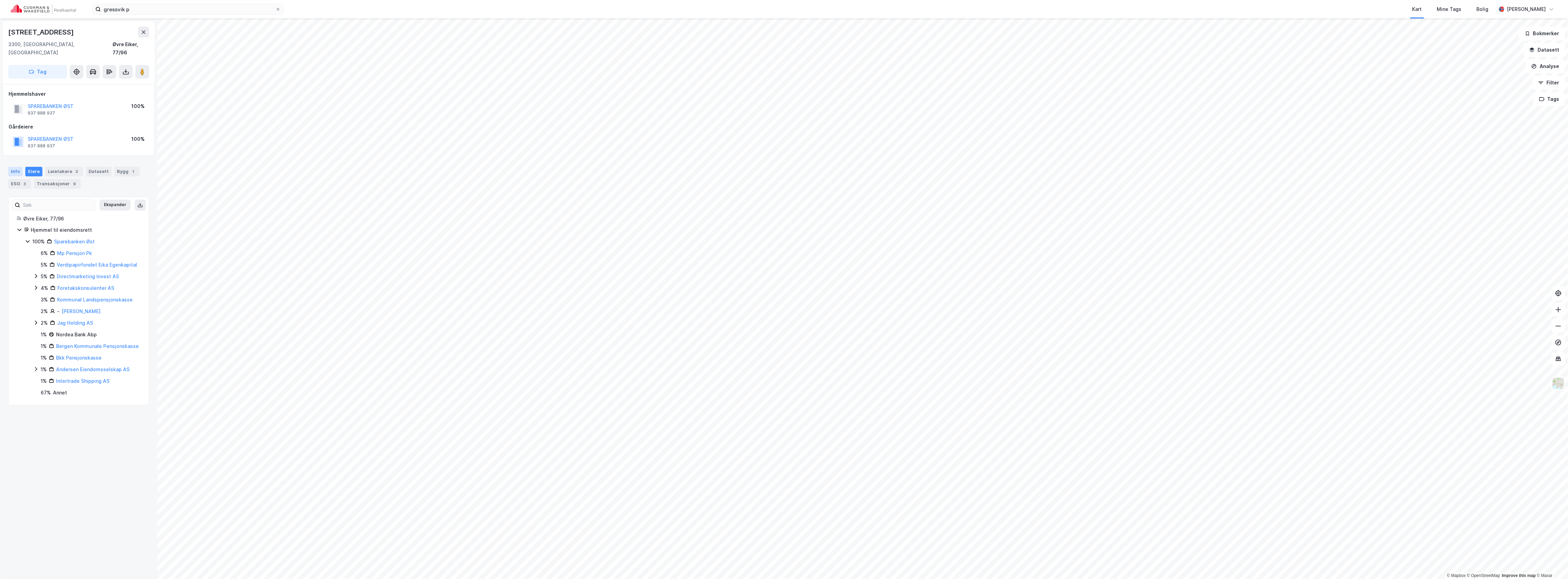
click at [13, 167] on div "Info" at bounding box center [16, 172] width 14 height 9
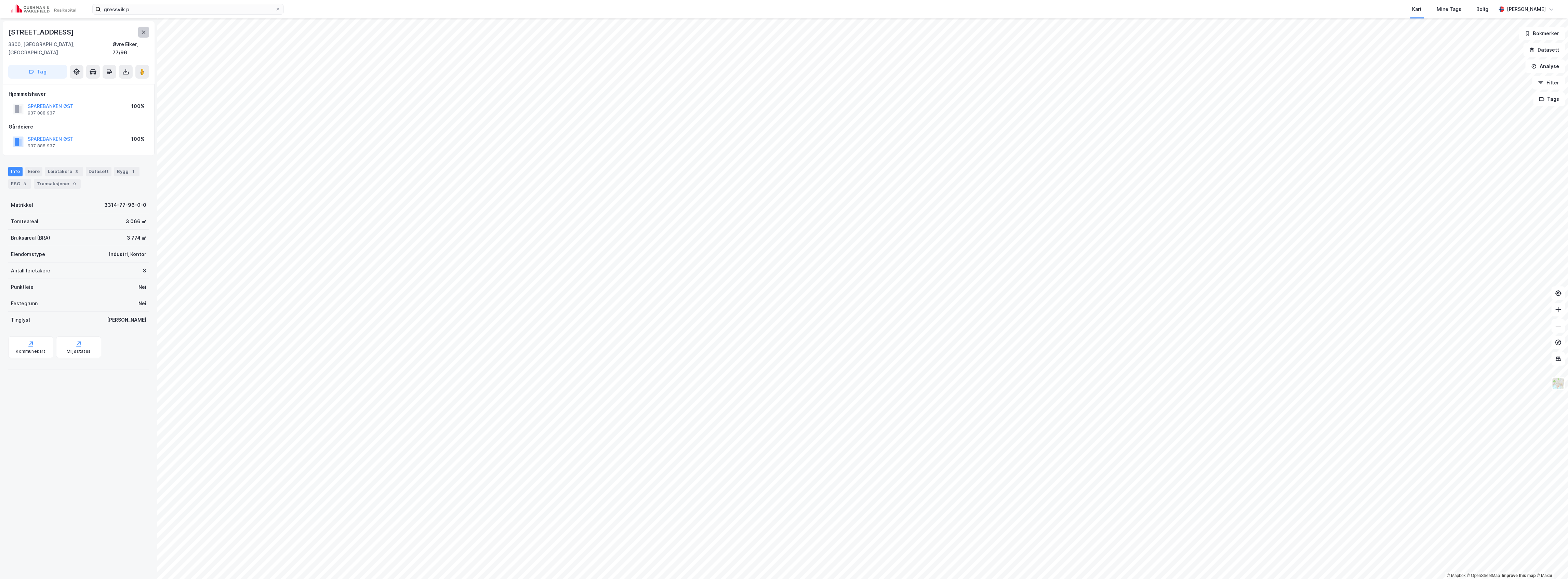
click at [144, 32] on icon at bounding box center [143, 32] width 5 height 5
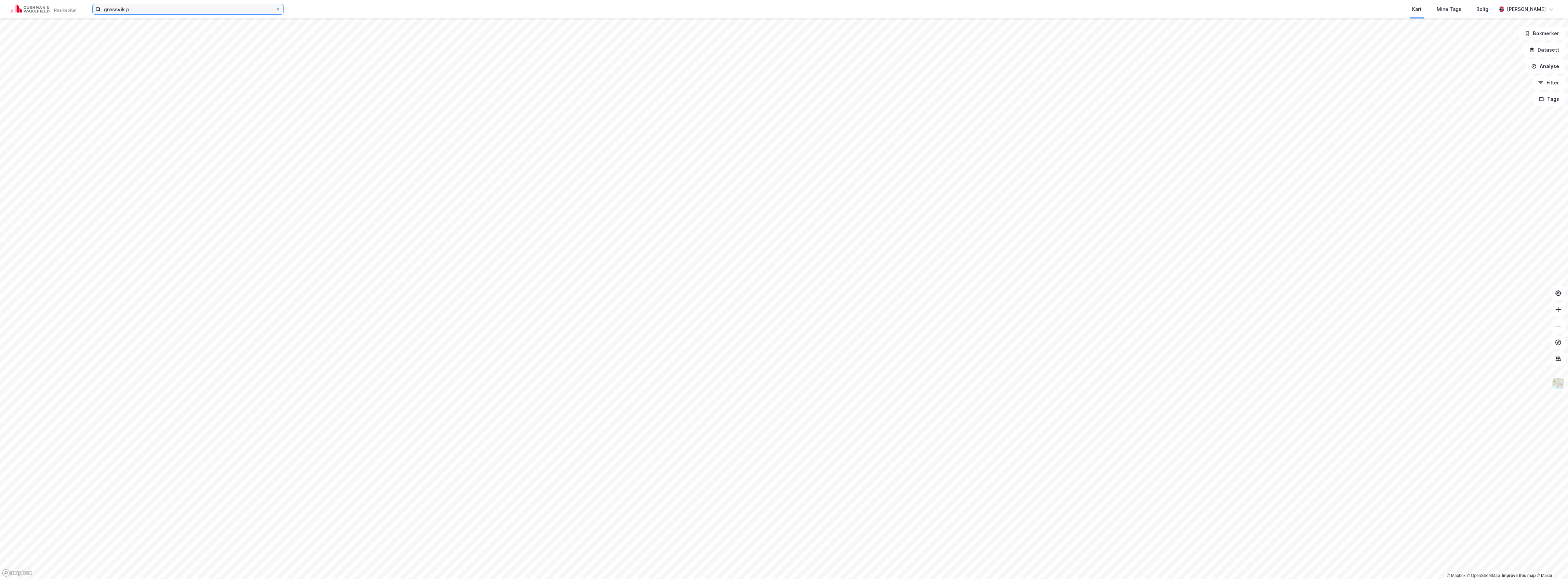
click at [160, 9] on input "gressvik p" at bounding box center [188, 9] width 174 height 10
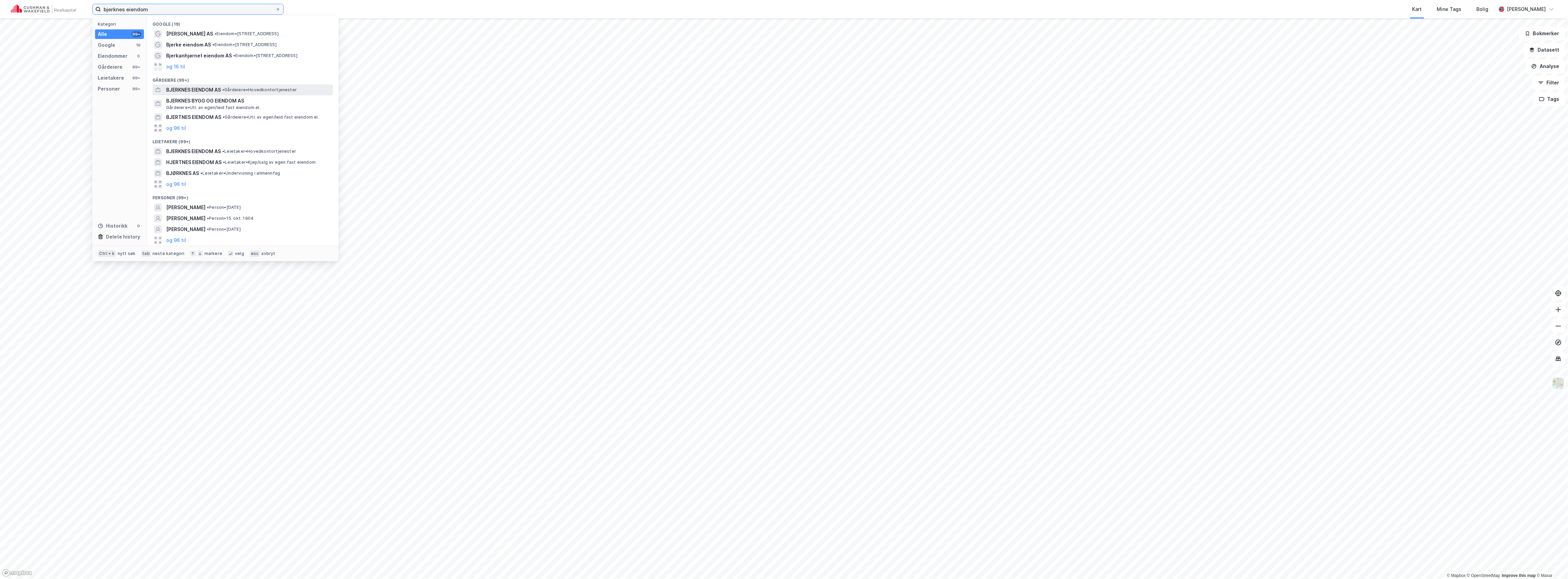
type input "bjerknes eiendom"
click at [221, 88] on span "BJERKNES EIENDOM AS" at bounding box center [193, 89] width 54 height 9
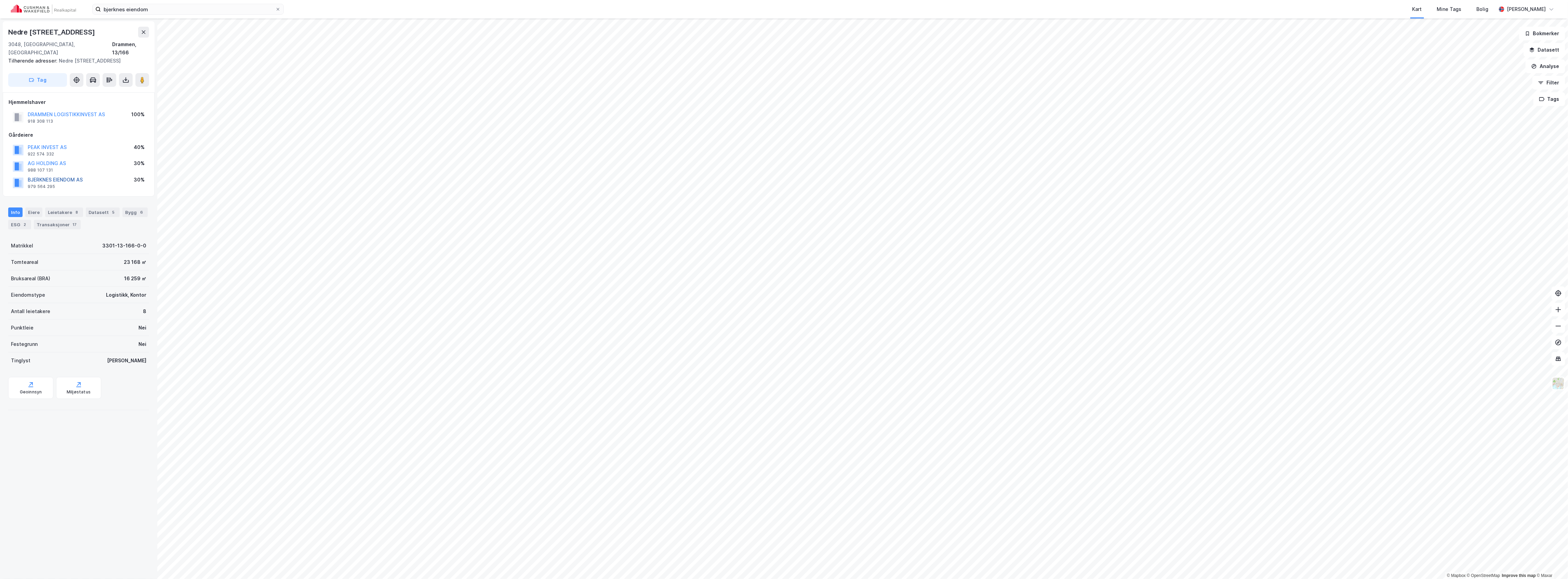
click at [0, 0] on button "BJERKNES EIENDOM AS" at bounding box center [0, 0] width 0 height 0
